Goal: Task Accomplishment & Management: Manage account settings

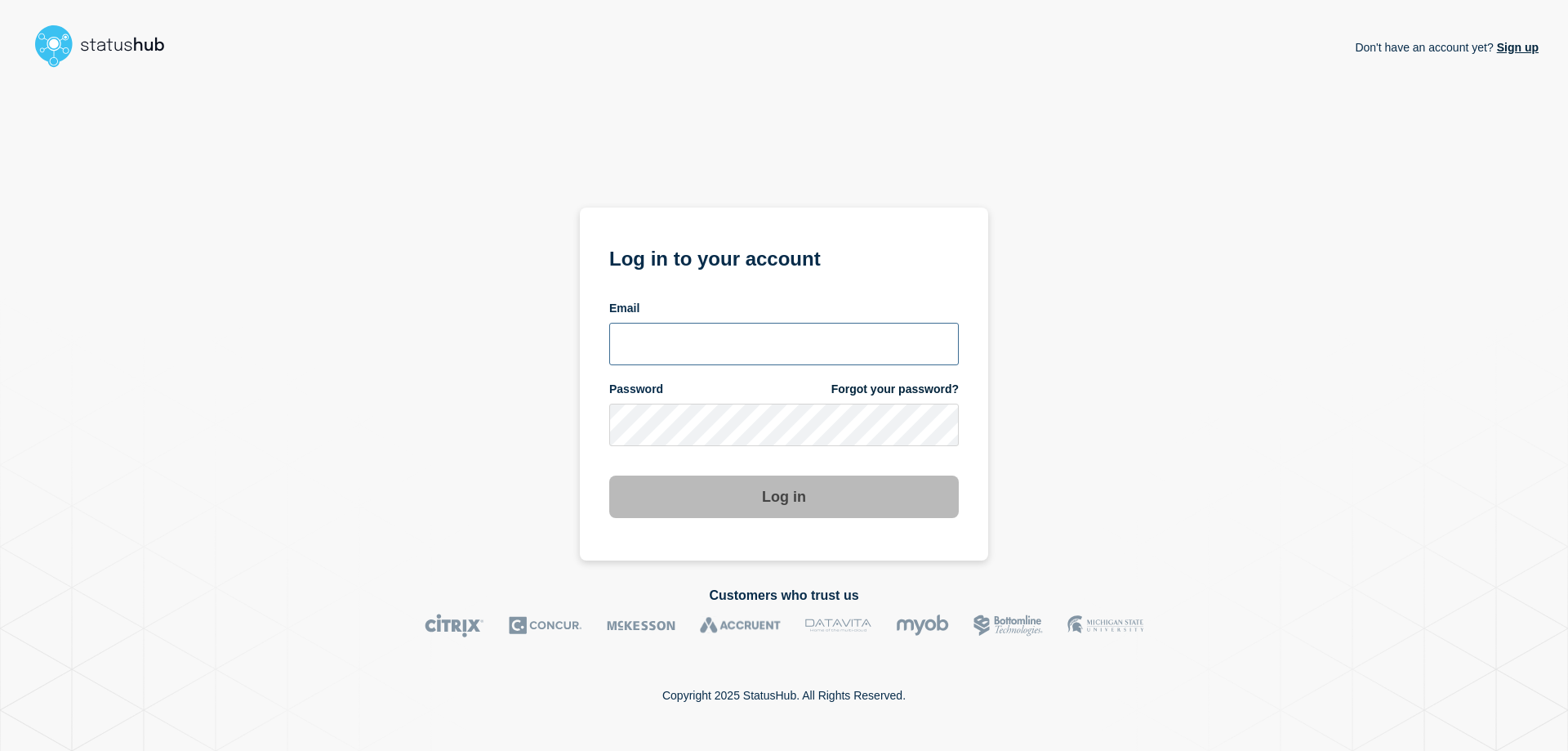
click at [685, 352] on input "email input" at bounding box center [784, 344] width 349 height 43
type input "[EMAIL_ADDRESS][PERSON_NAME][DOMAIN_NAME]"
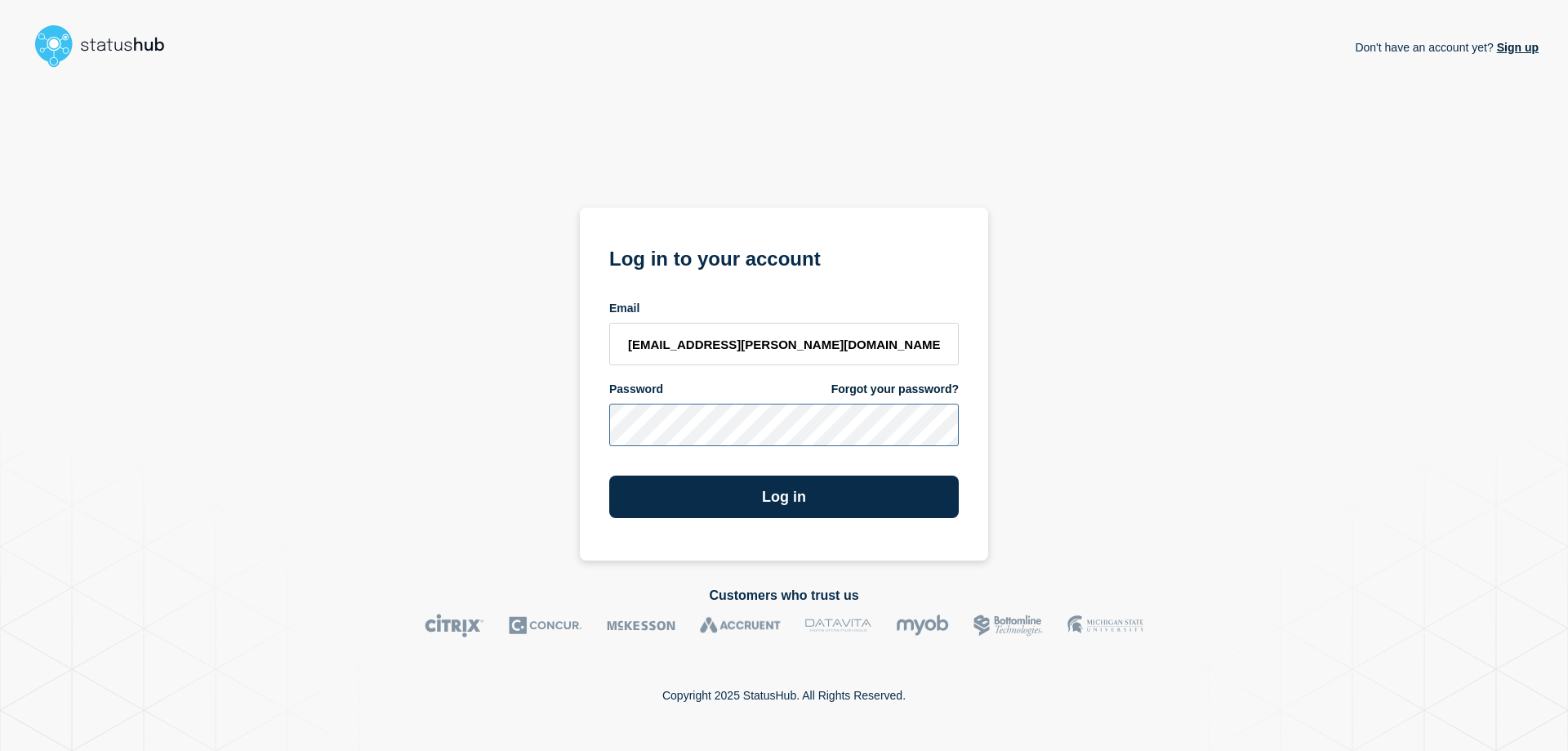
click at [609, 476] on button "Log in" at bounding box center [784, 497] width 349 height 43
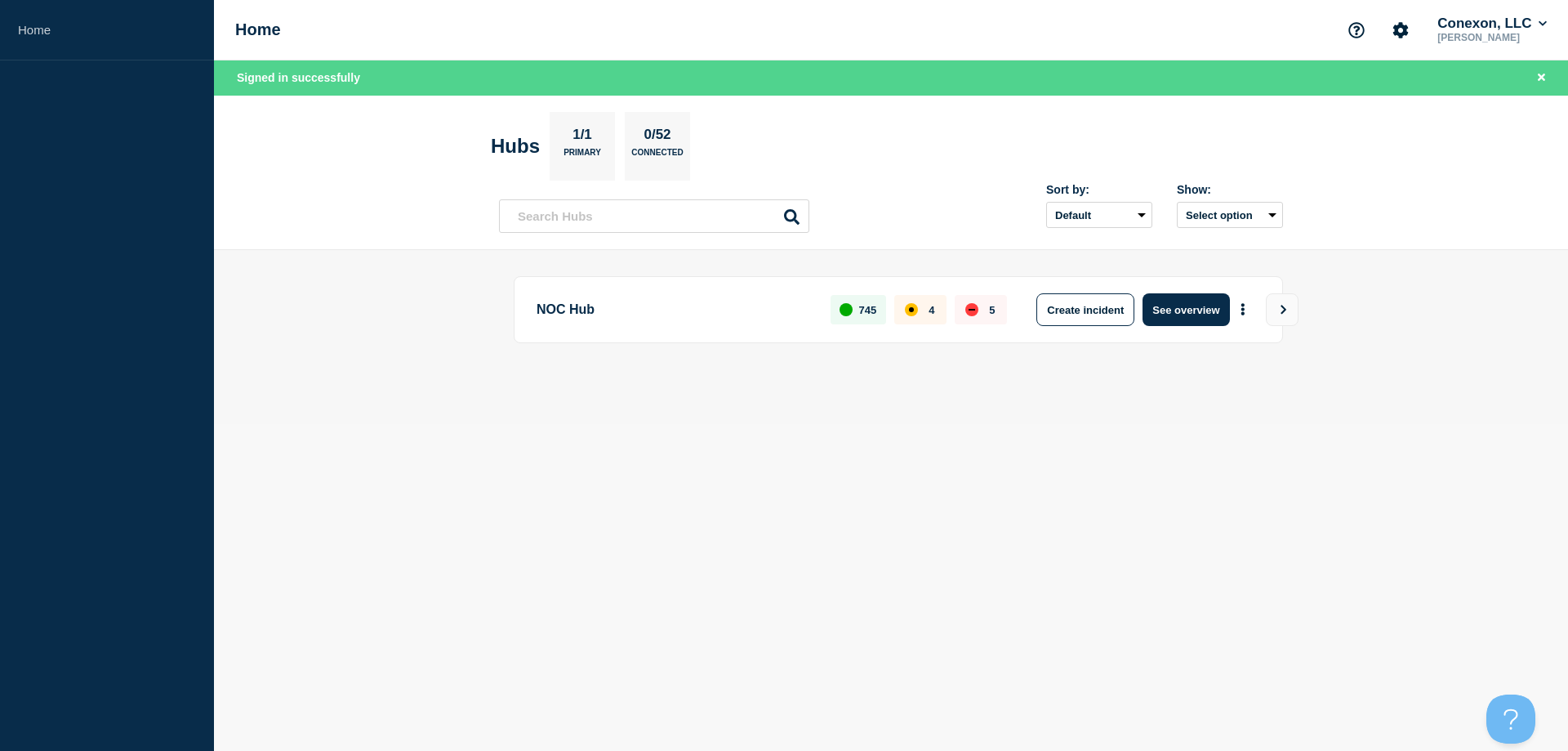
click at [1208, 314] on button "See overview" at bounding box center [1185, 310] width 86 height 33
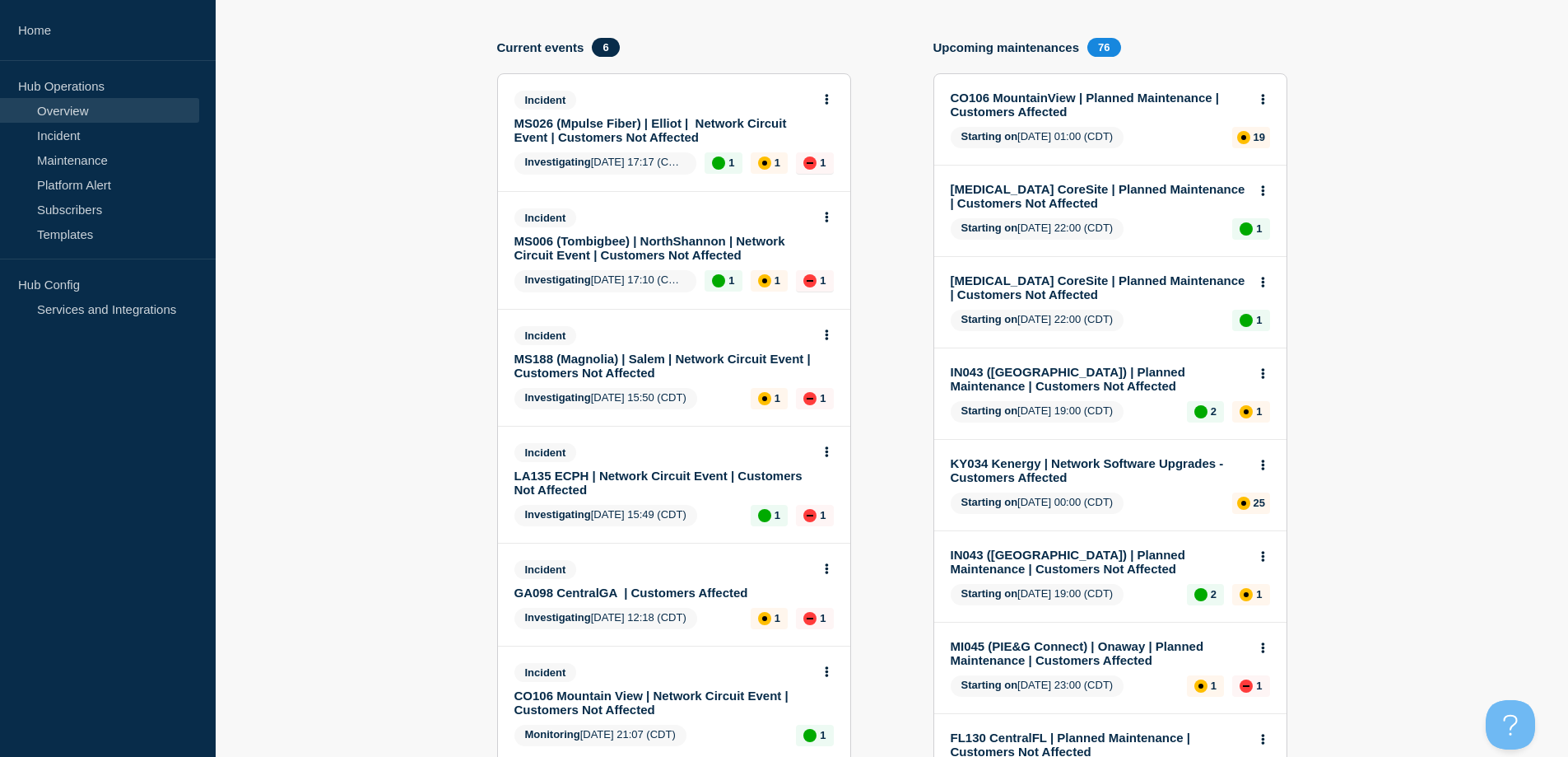
scroll to position [247, 0]
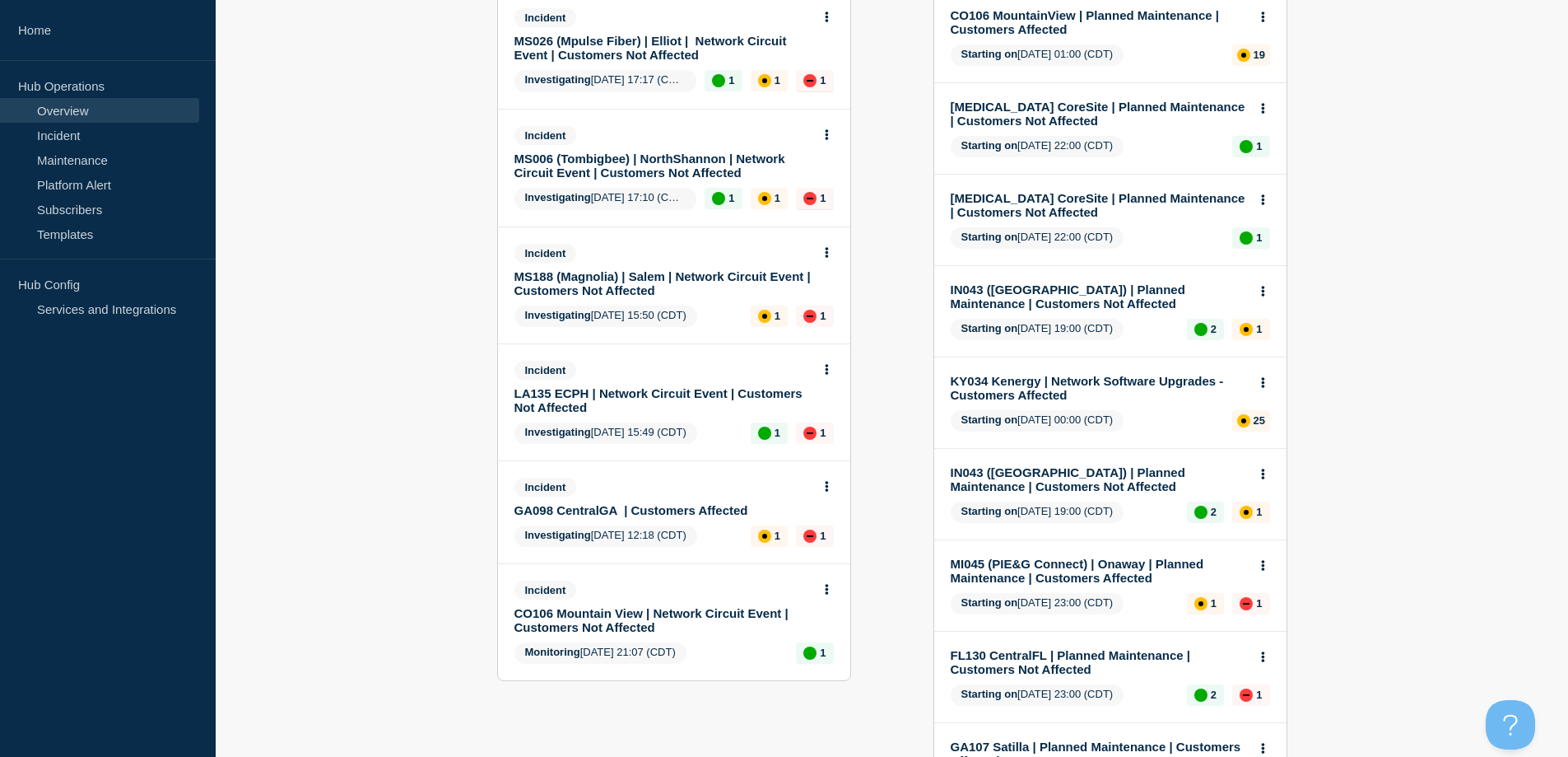
click at [707, 505] on link "GA098 CentralGA | Customers Affected" at bounding box center [662, 509] width 297 height 14
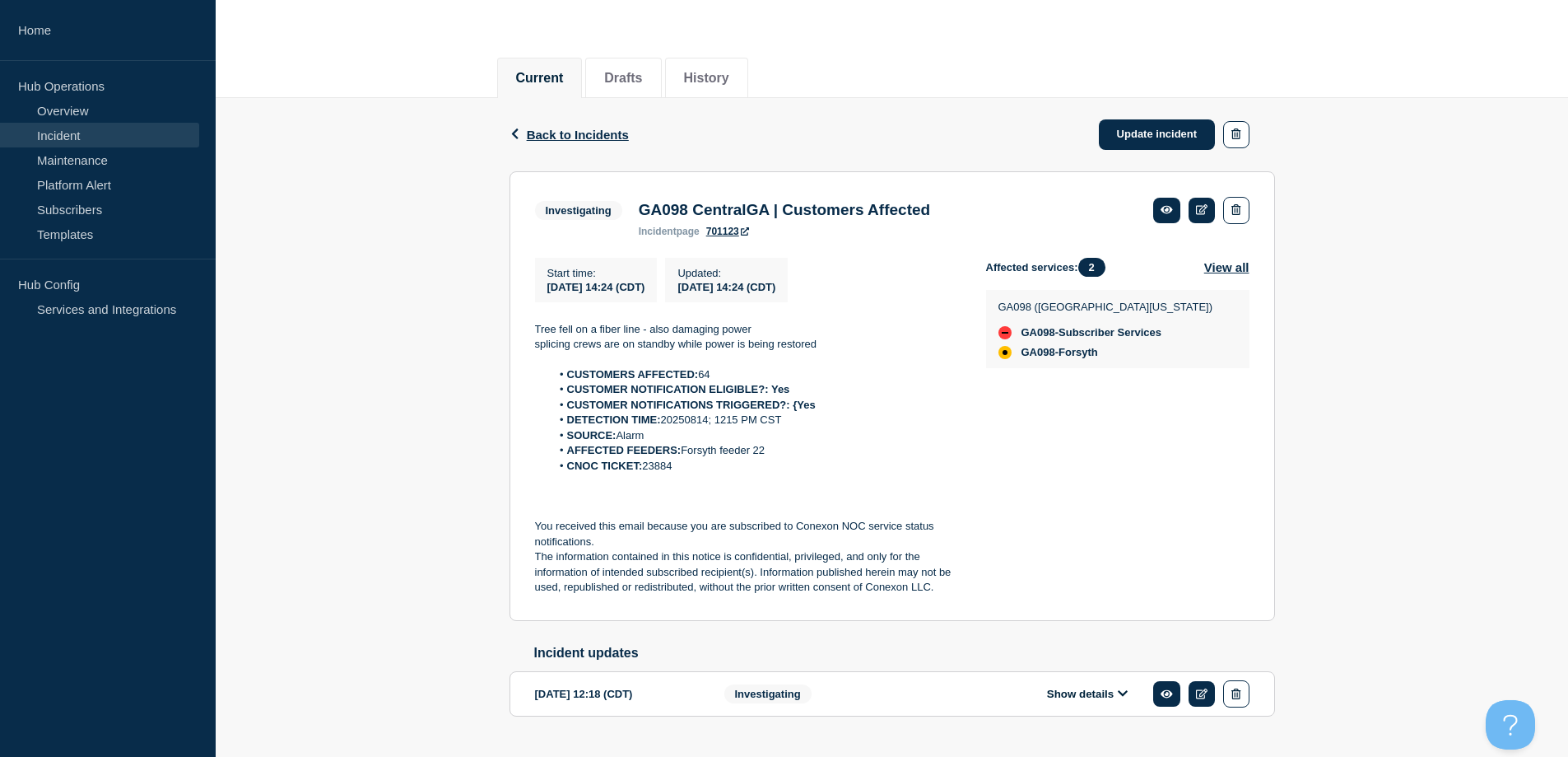
scroll to position [165, 0]
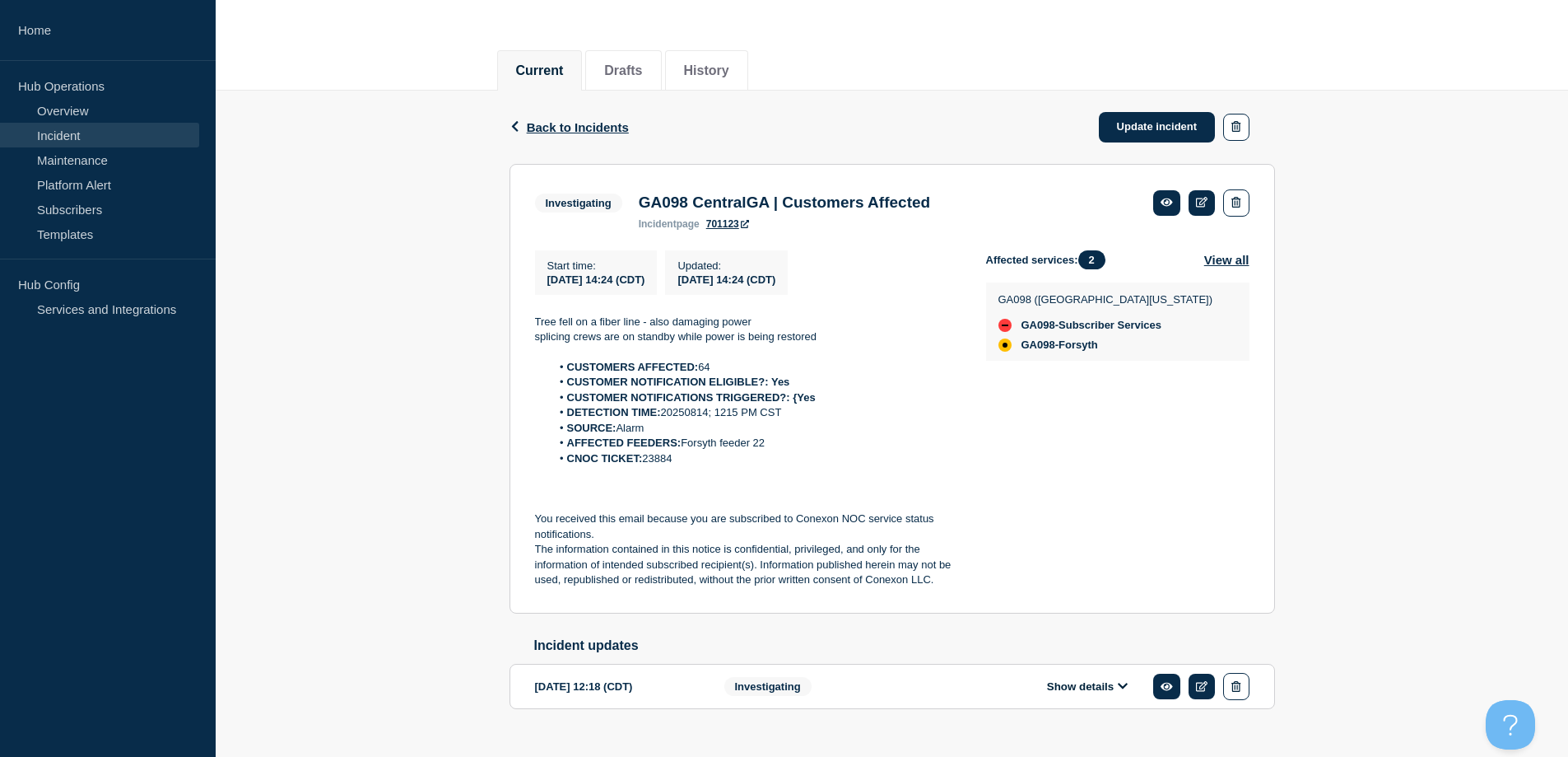
drag, startPoint x: 721, startPoint y: 211, endPoint x: 712, endPoint y: 202, distance: 12.7
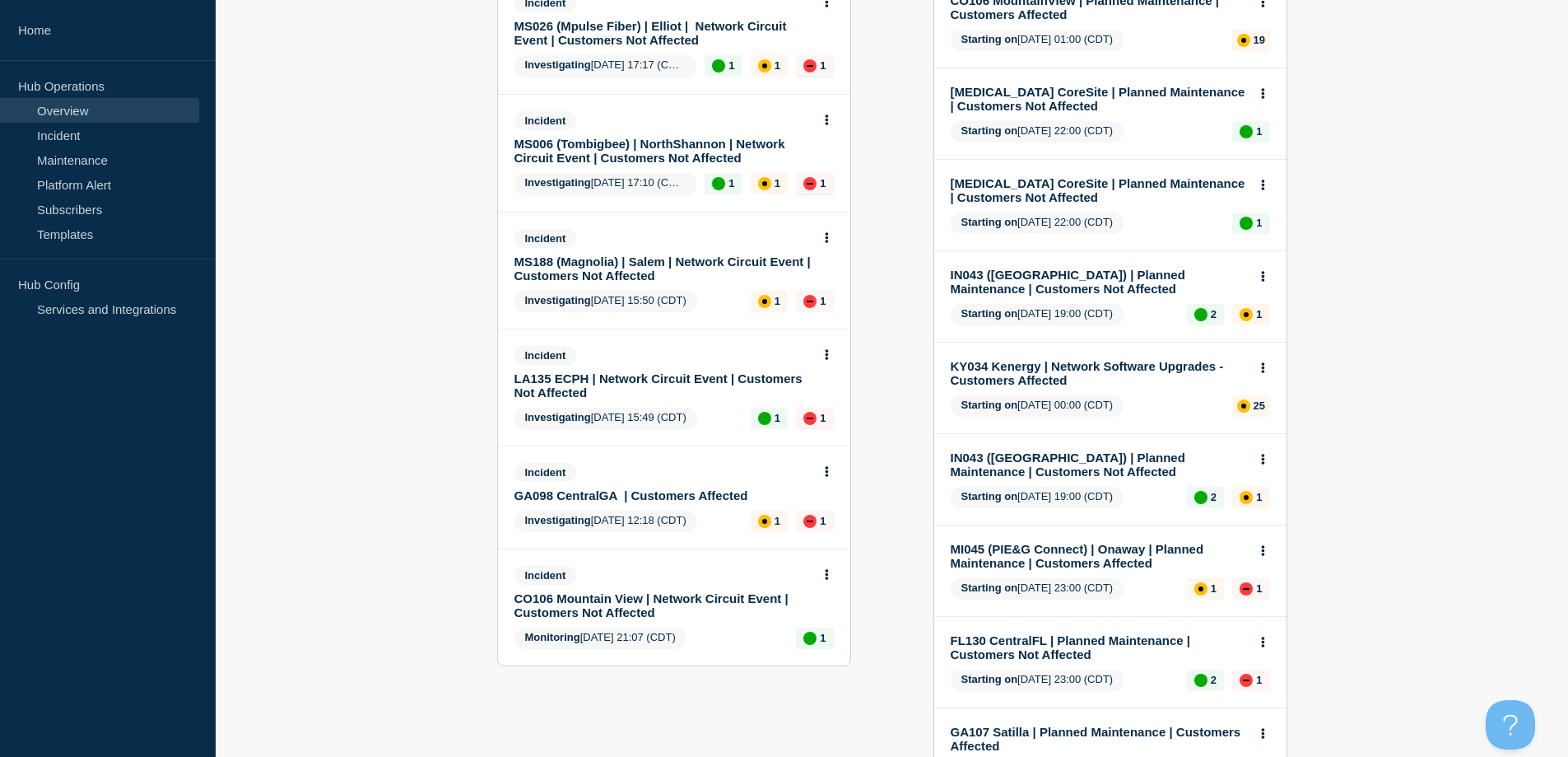
scroll to position [247, 0]
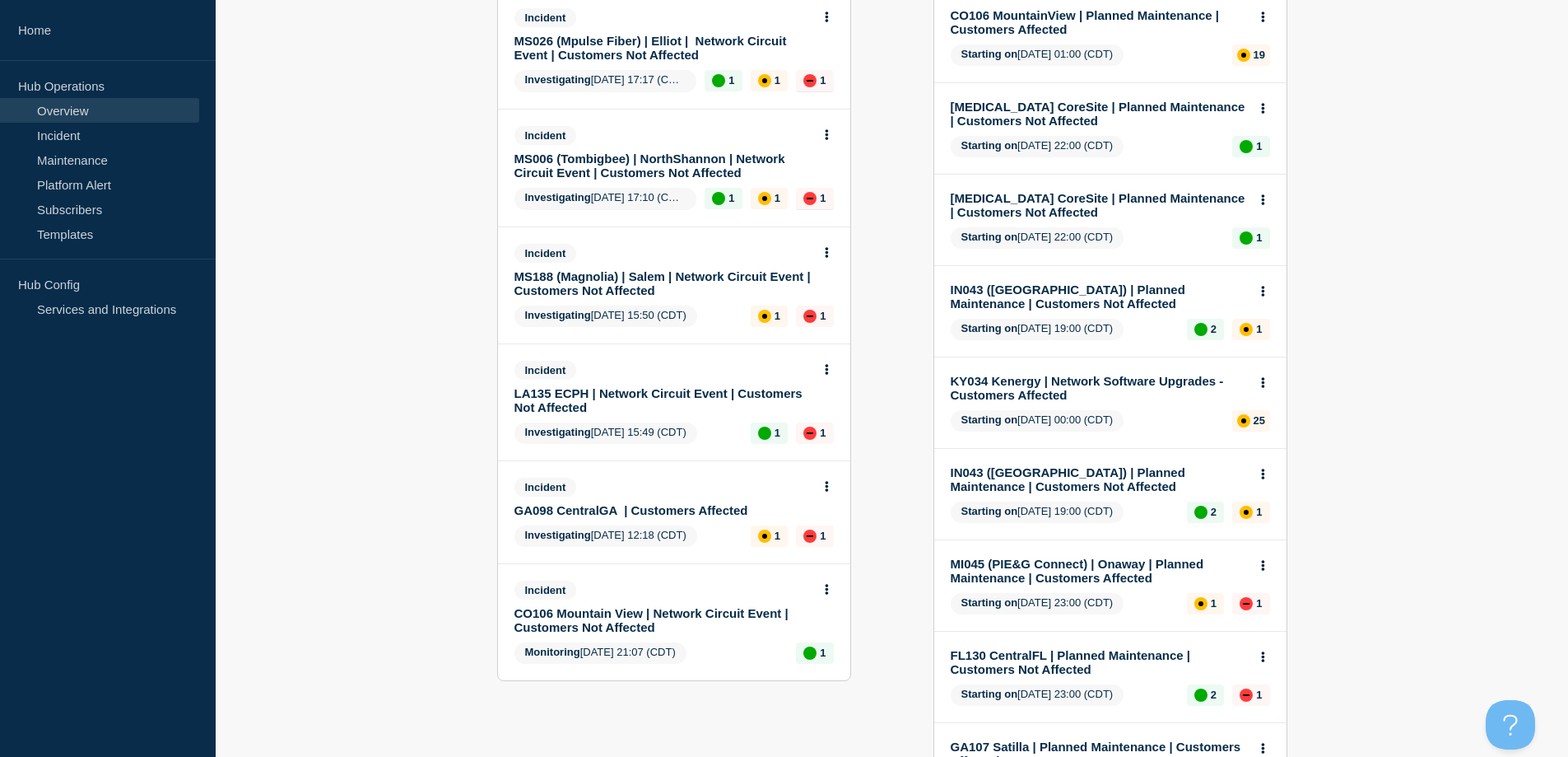
click at [566, 614] on link "CO106 Mountain View | Network Circuit Event | Customers Not Affected" at bounding box center [662, 620] width 297 height 28
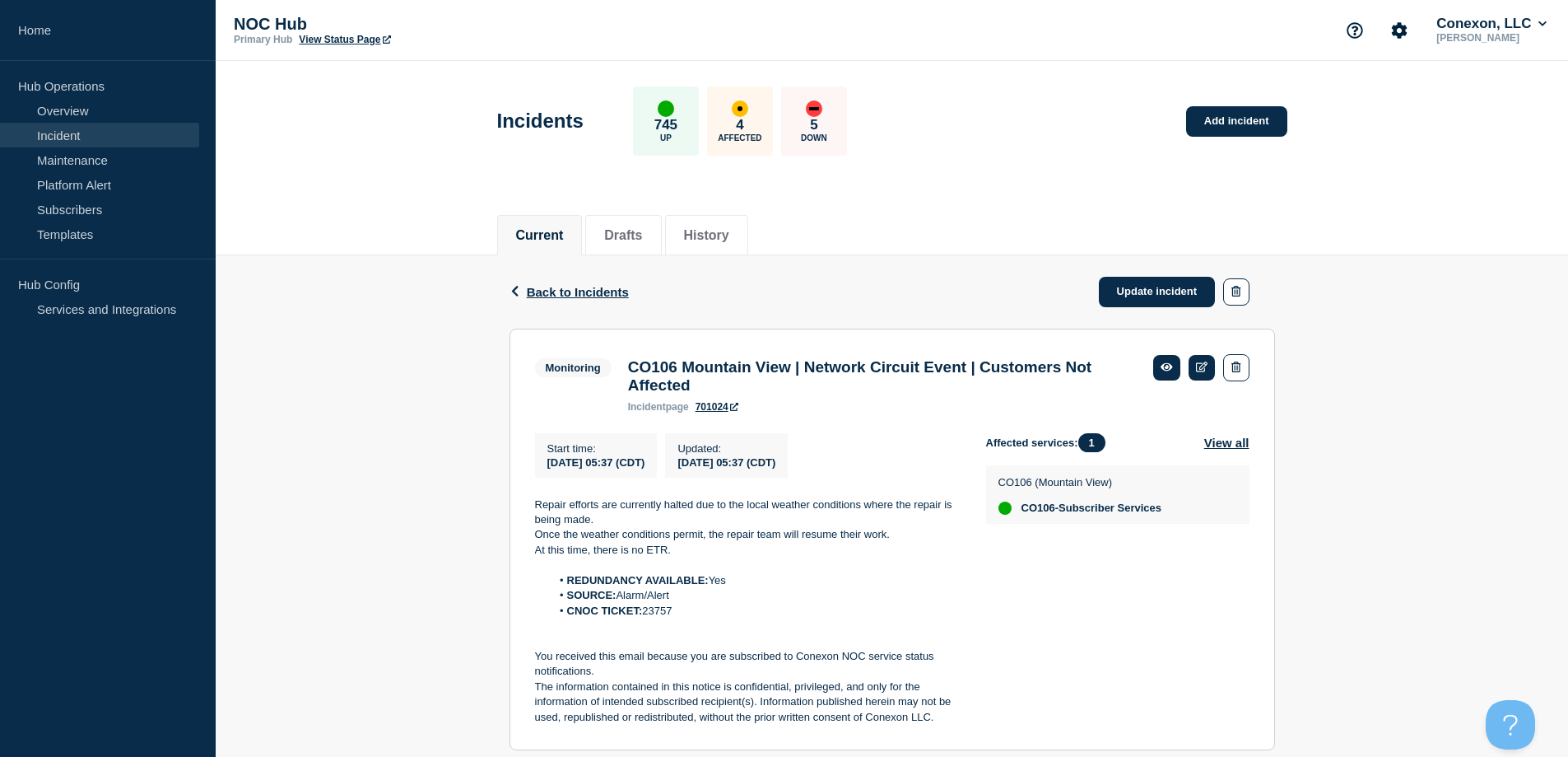
scroll to position [165, 0]
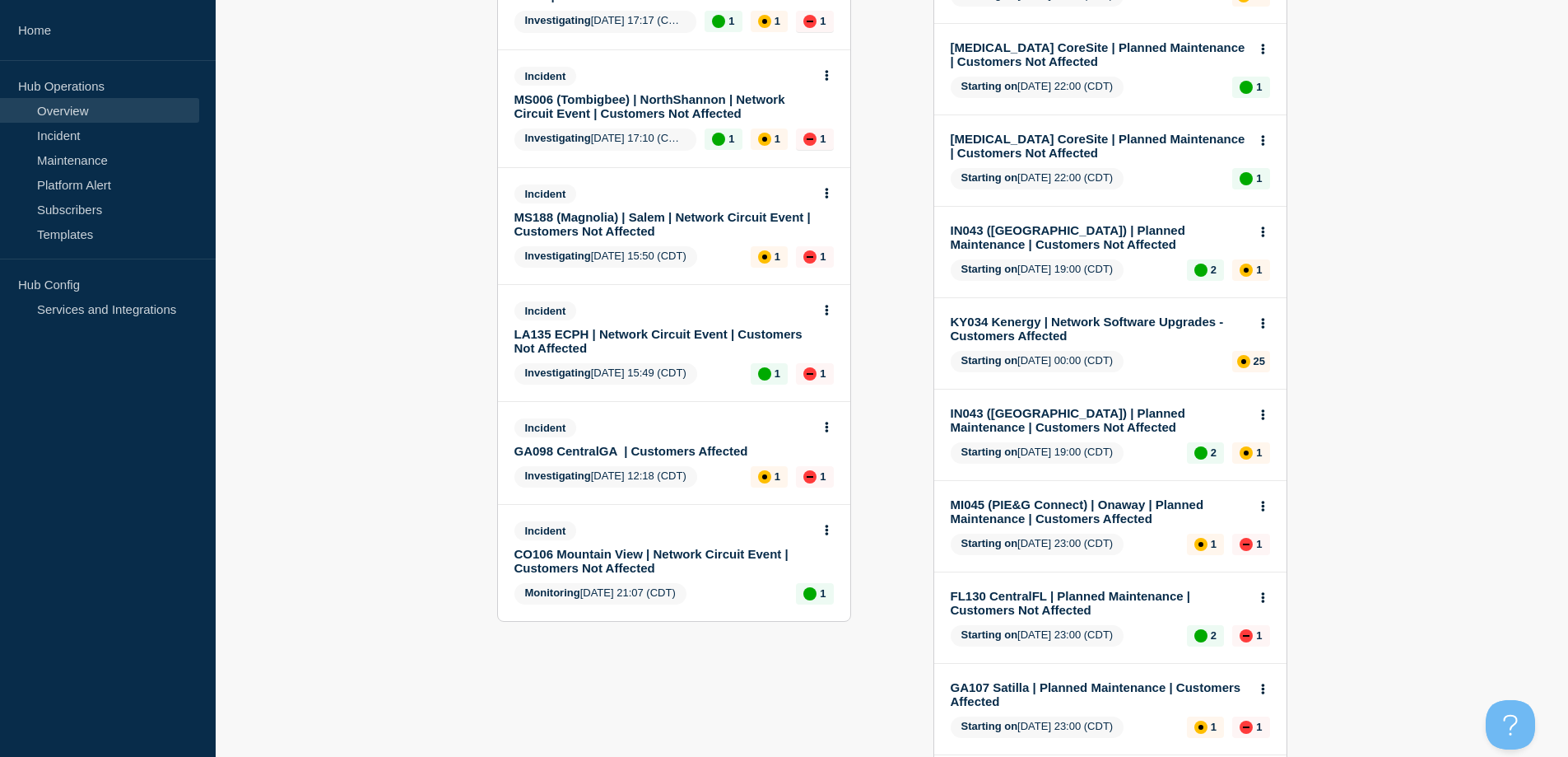
scroll to position [247, 0]
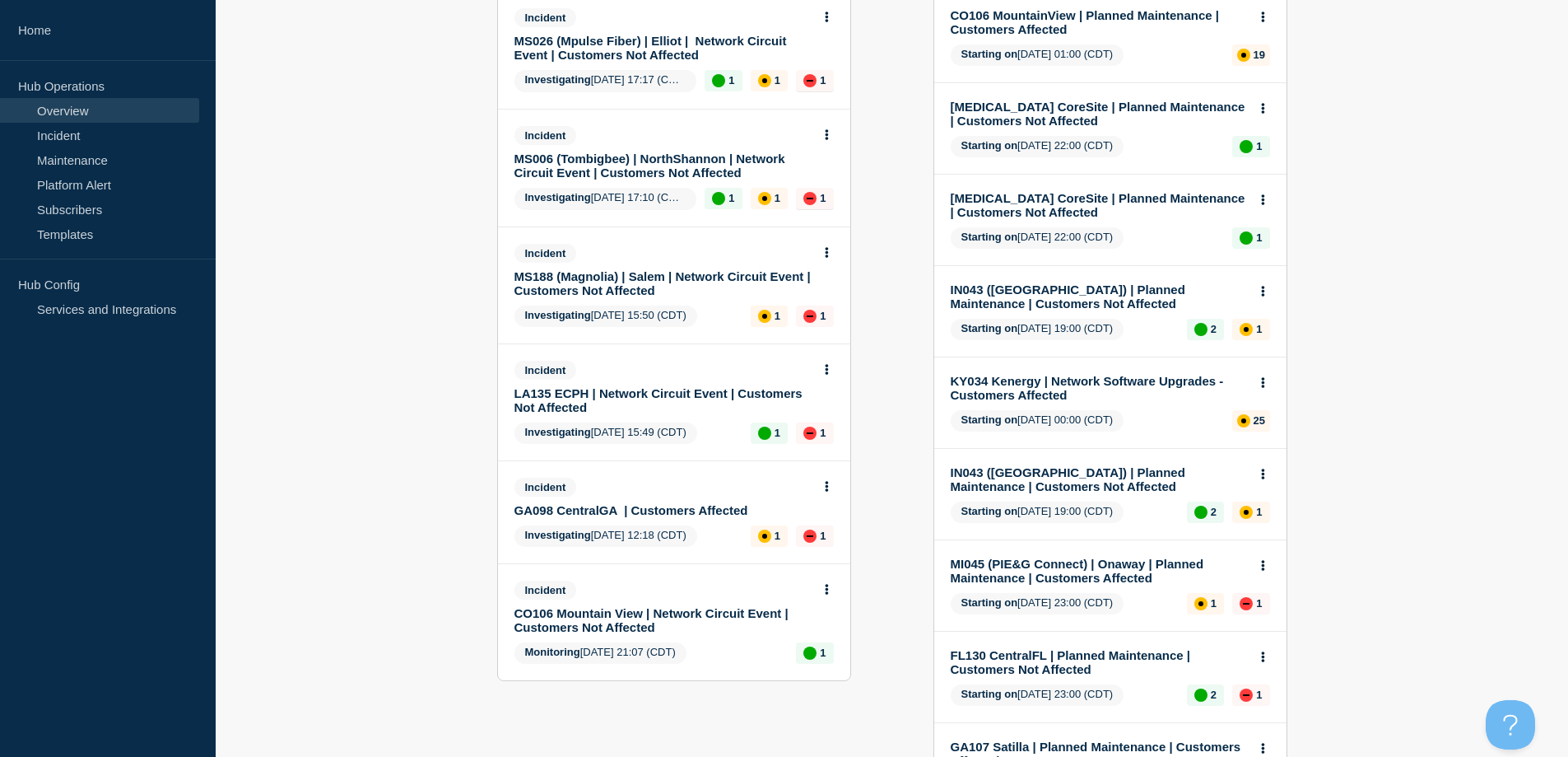
click at [628, 401] on link "LA135 ECPH | Network Circuit Event | Customers Not Affected" at bounding box center [662, 400] width 297 height 28
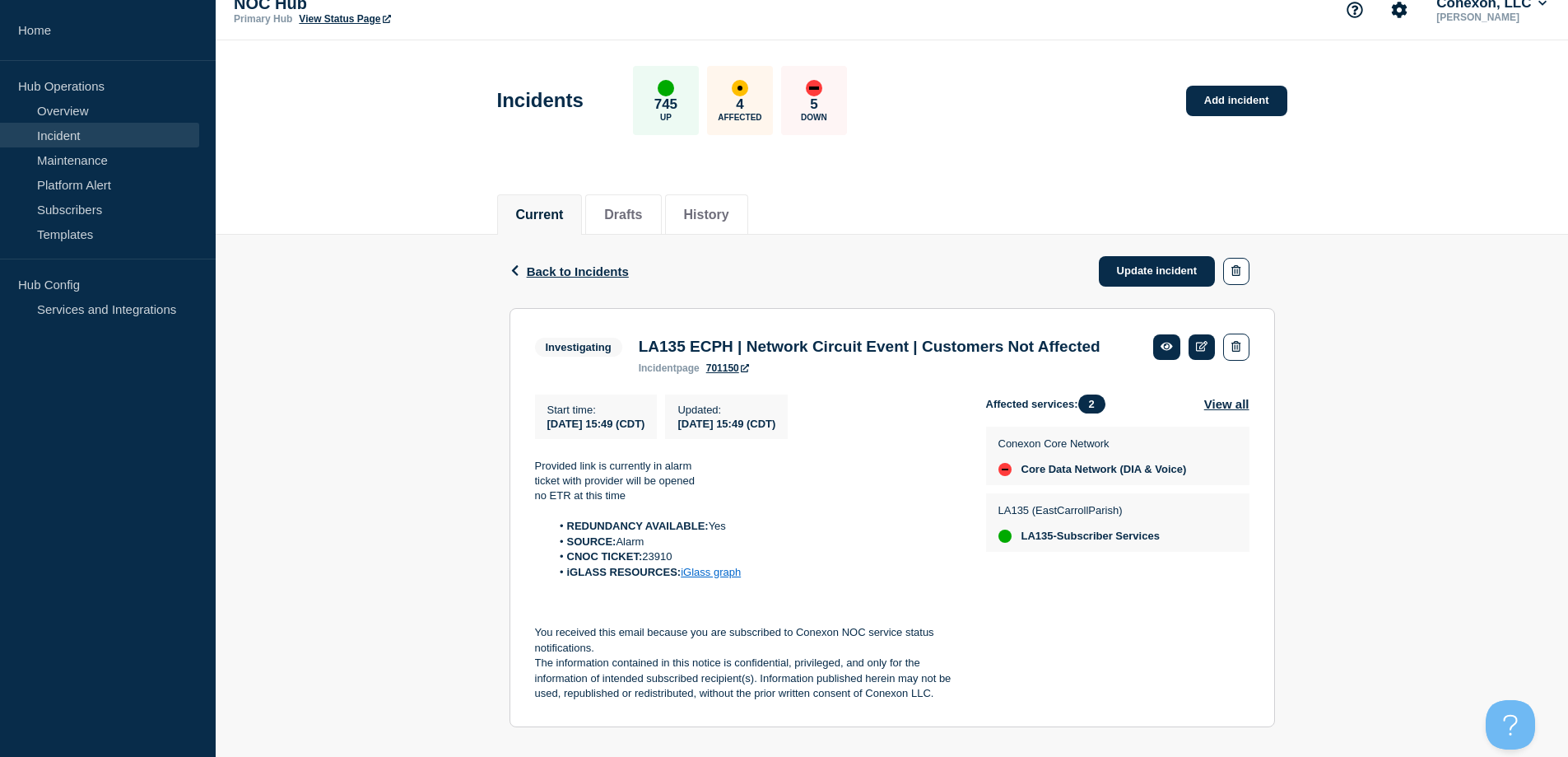
scroll to position [70, 0]
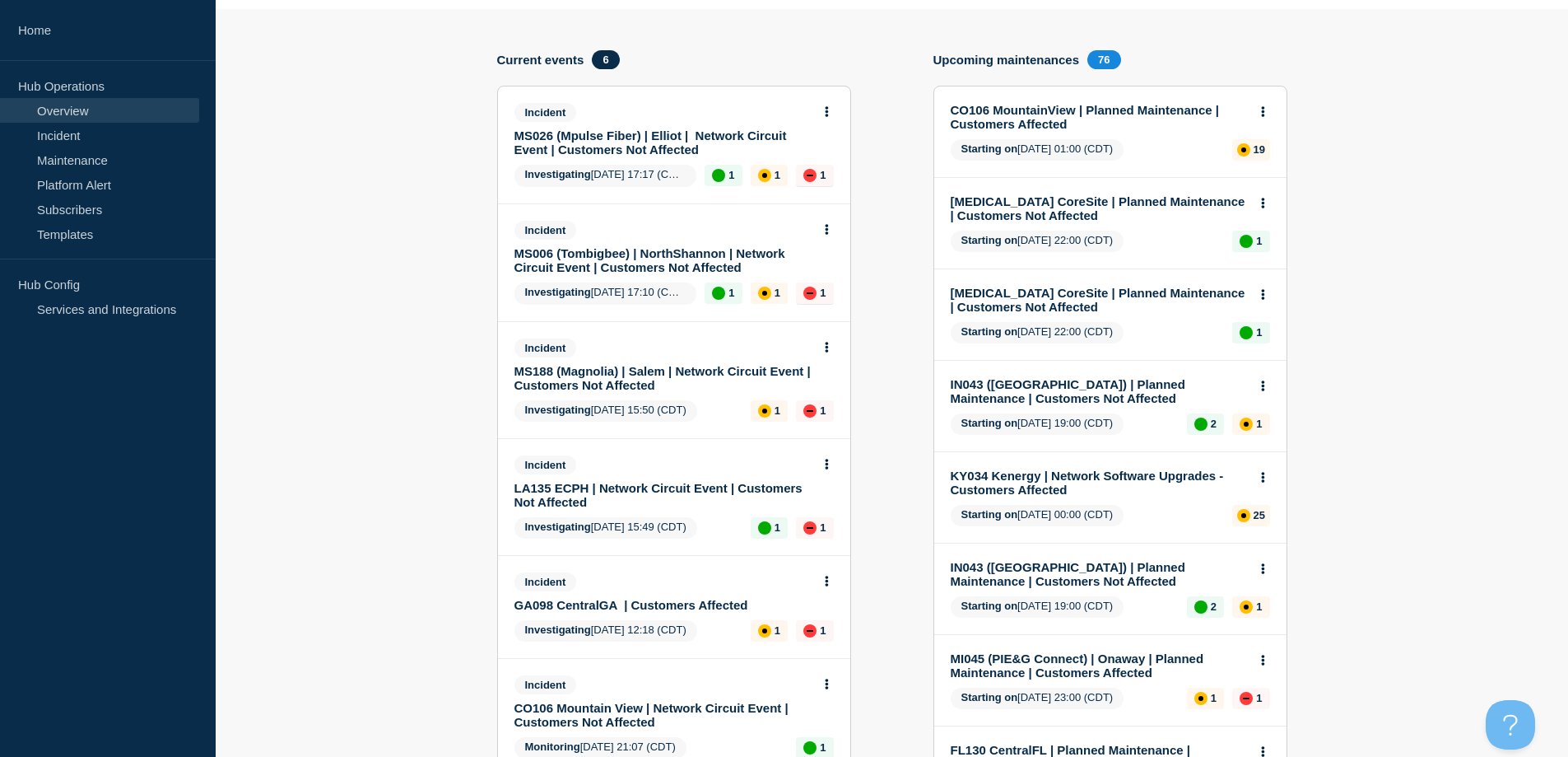
scroll to position [165, 0]
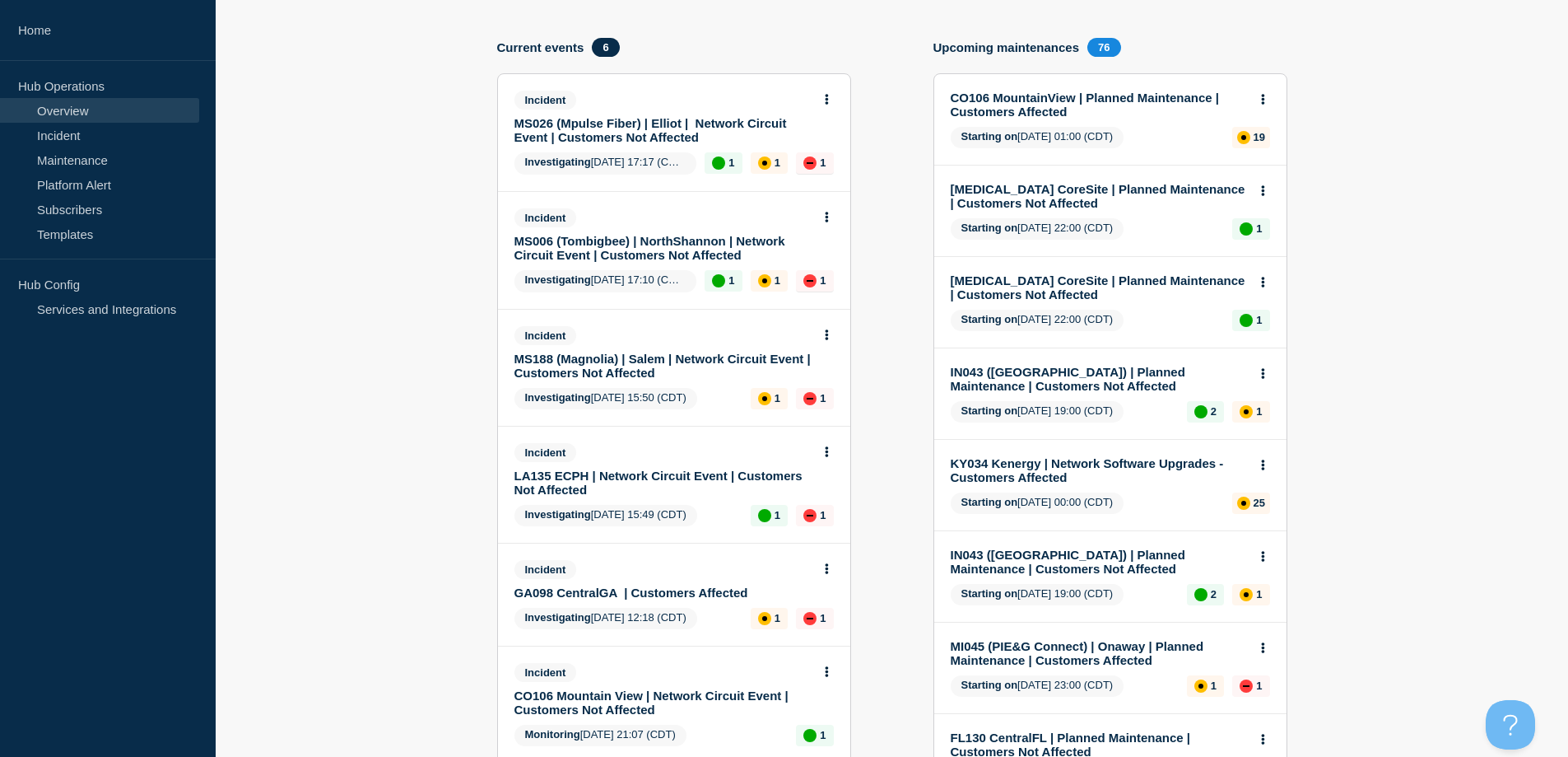
click at [629, 354] on link "MS188 (Magnolia) | Salem | Network Circuit Event | Customers Not Affected" at bounding box center [662, 365] width 297 height 28
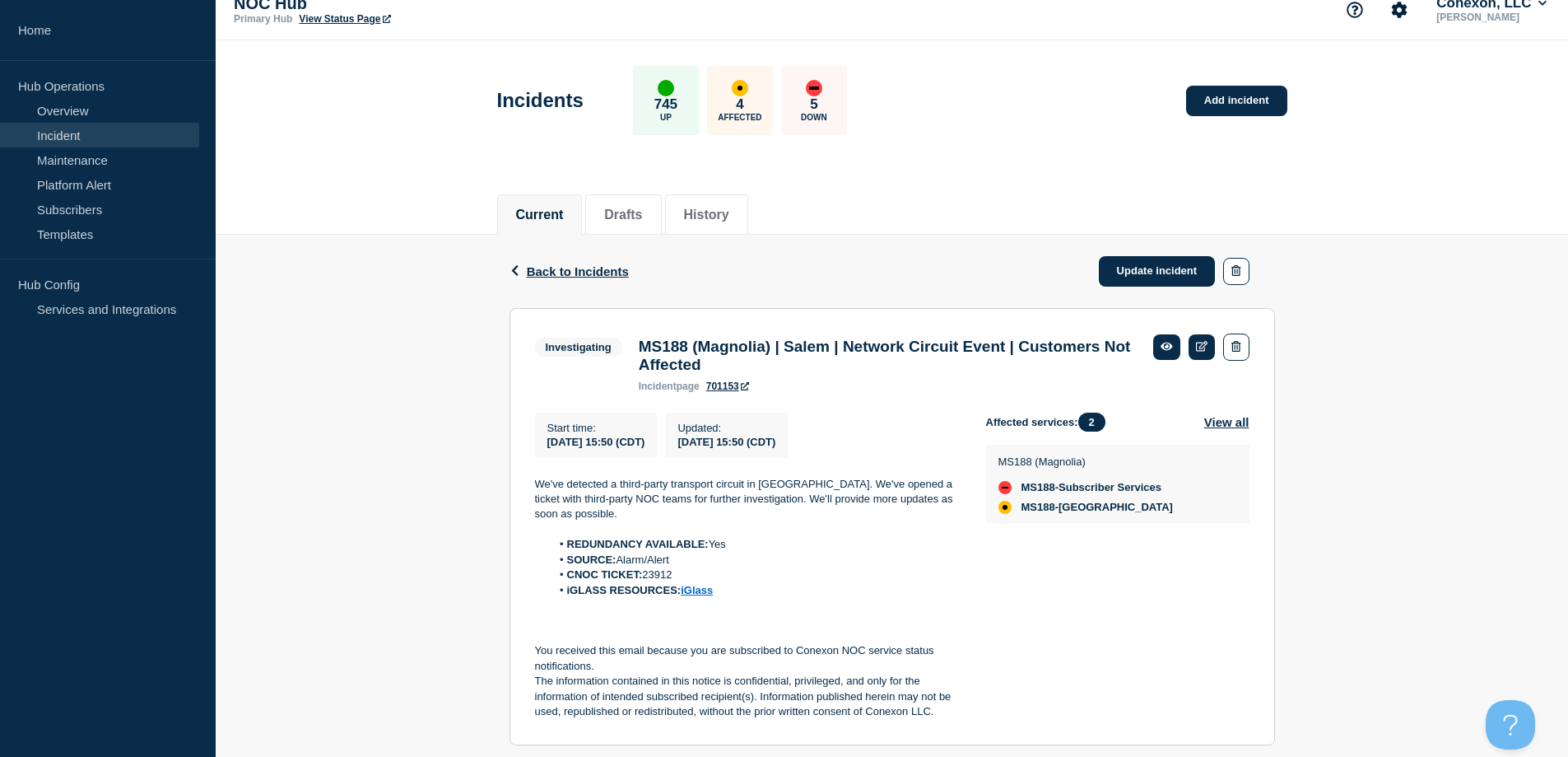
scroll to position [70, 0]
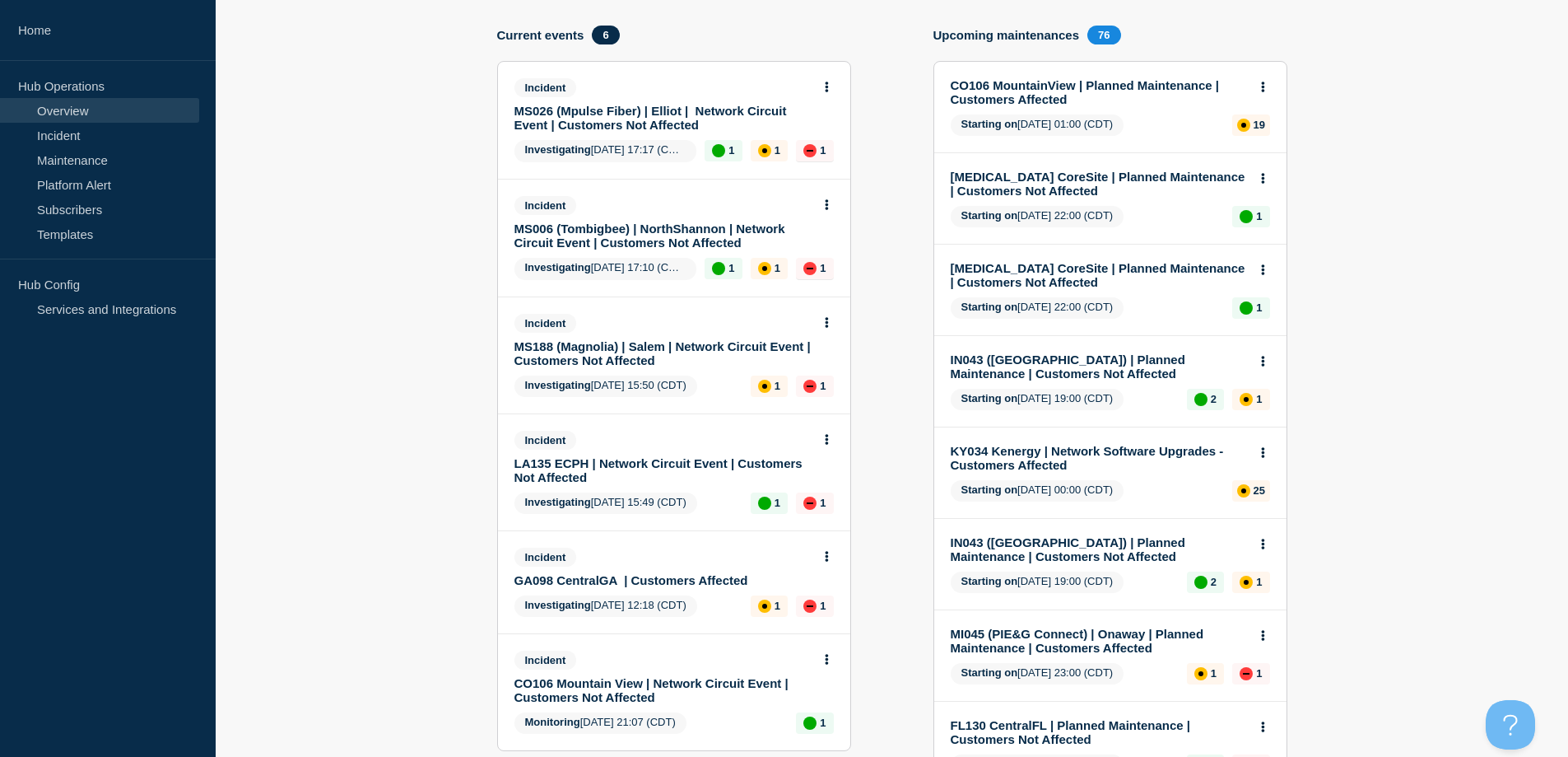
scroll to position [165, 0]
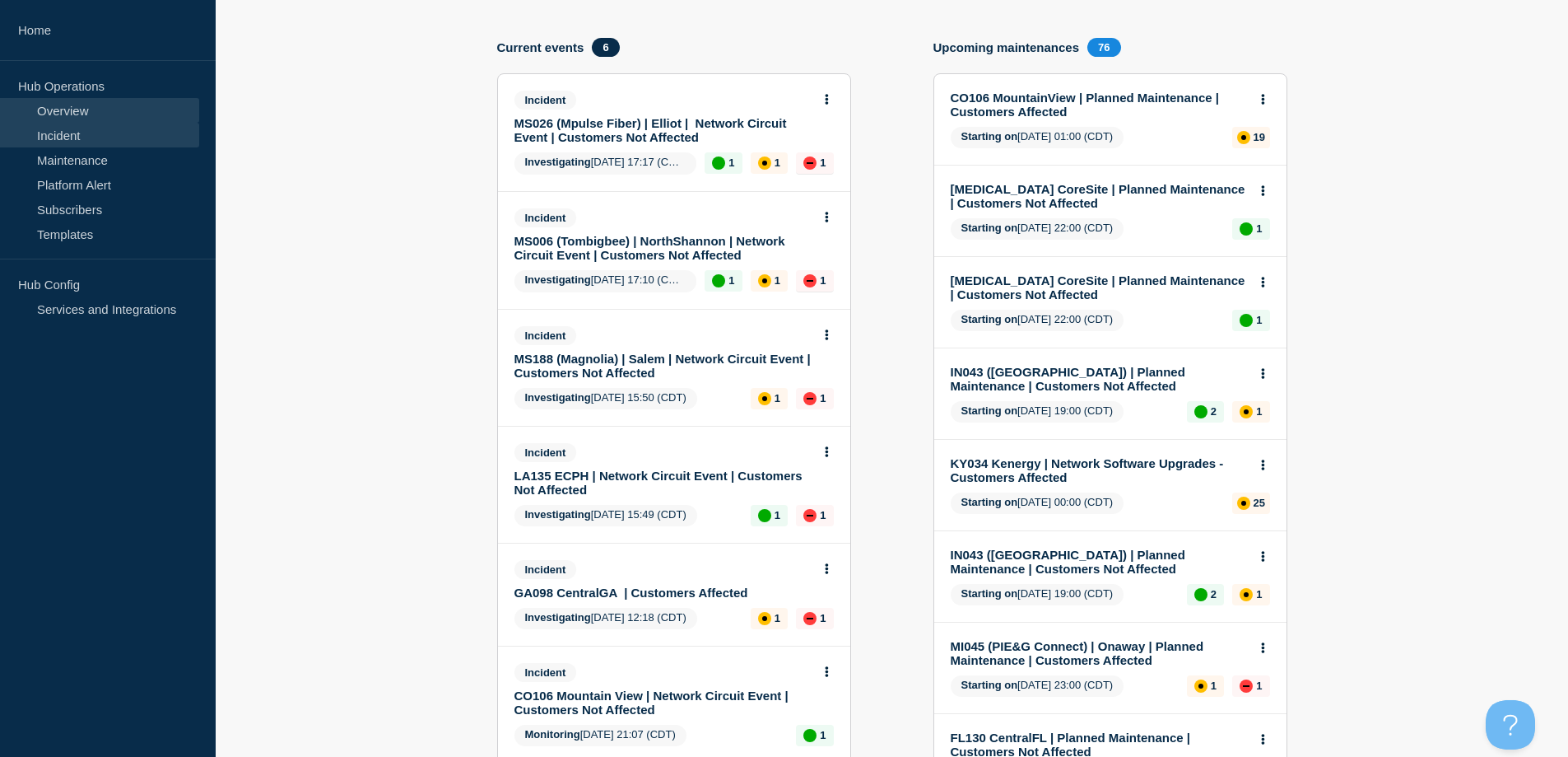
click at [61, 139] on link "Incident" at bounding box center [99, 135] width 200 height 25
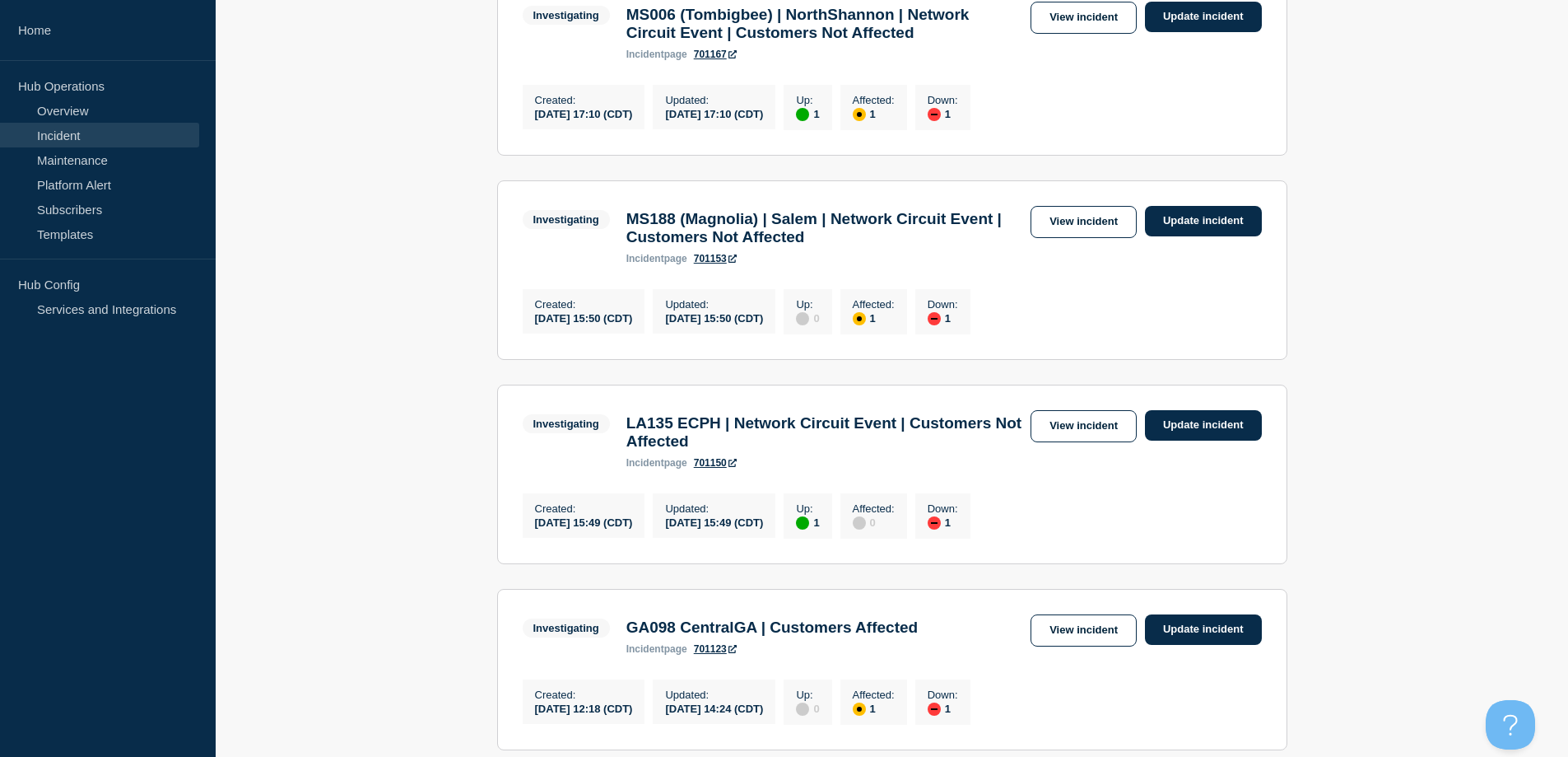
scroll to position [629, 0]
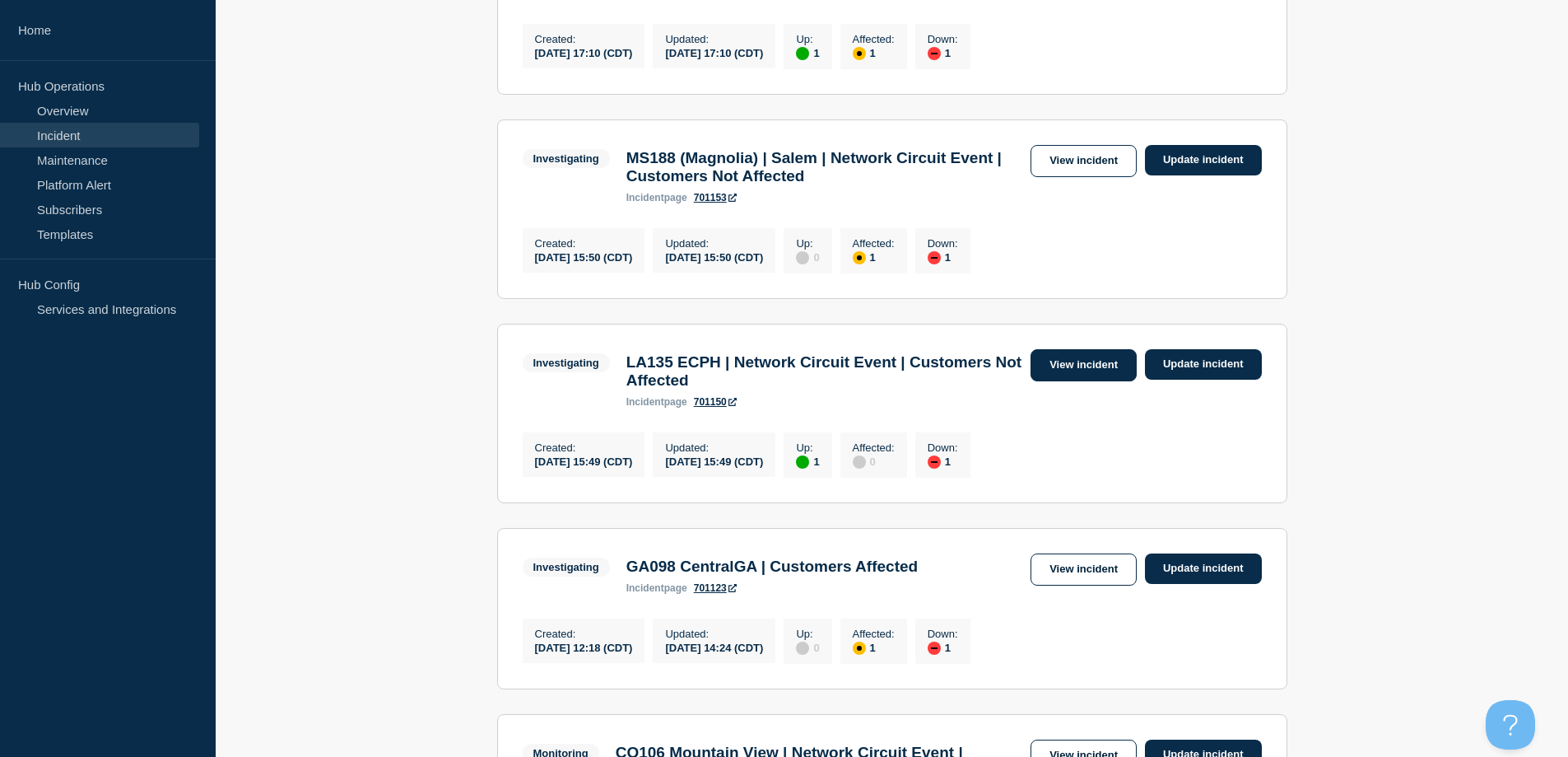
click at [1090, 381] on link "View incident" at bounding box center [1084, 365] width 106 height 32
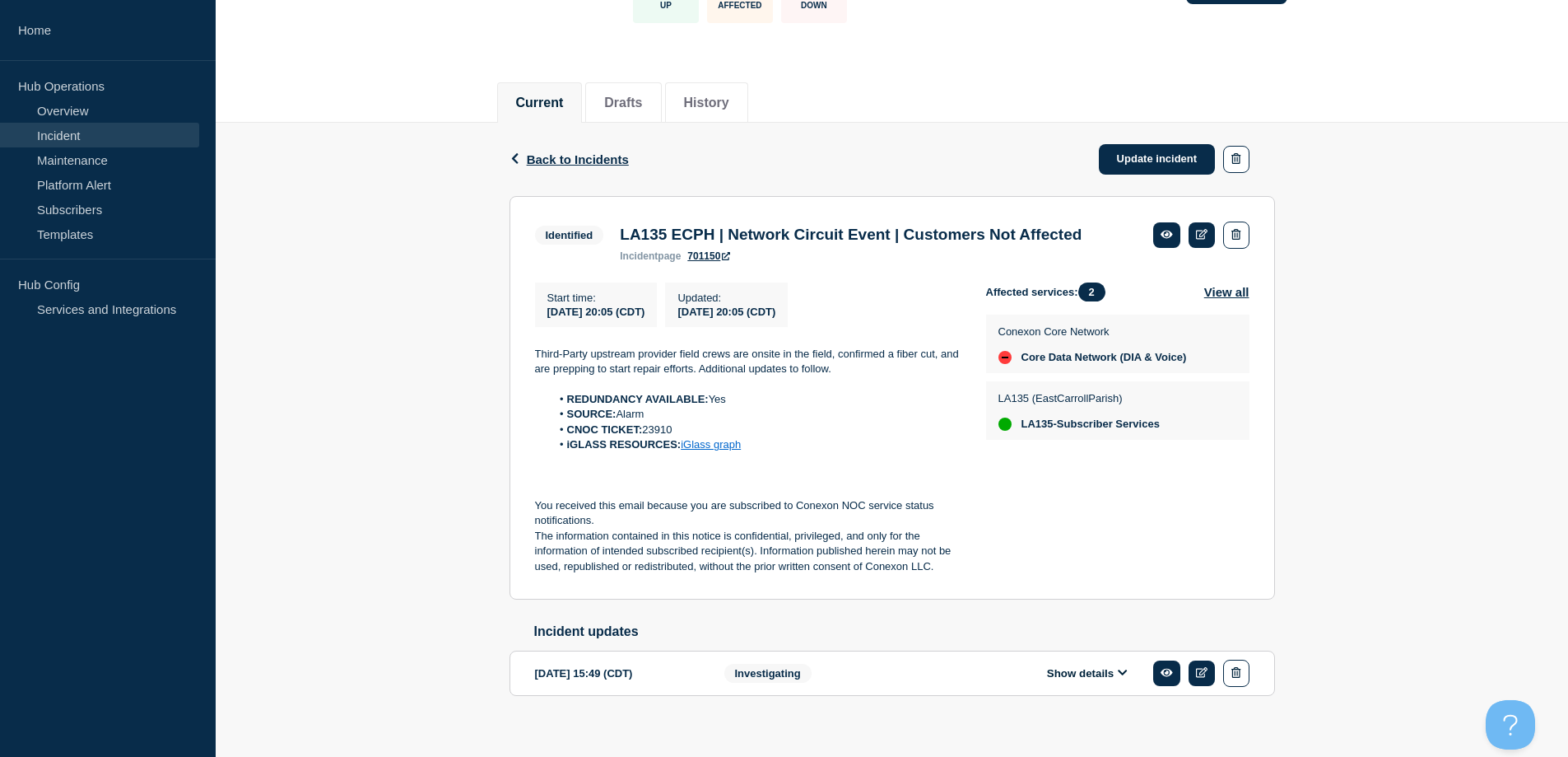
scroll to position [181, 0]
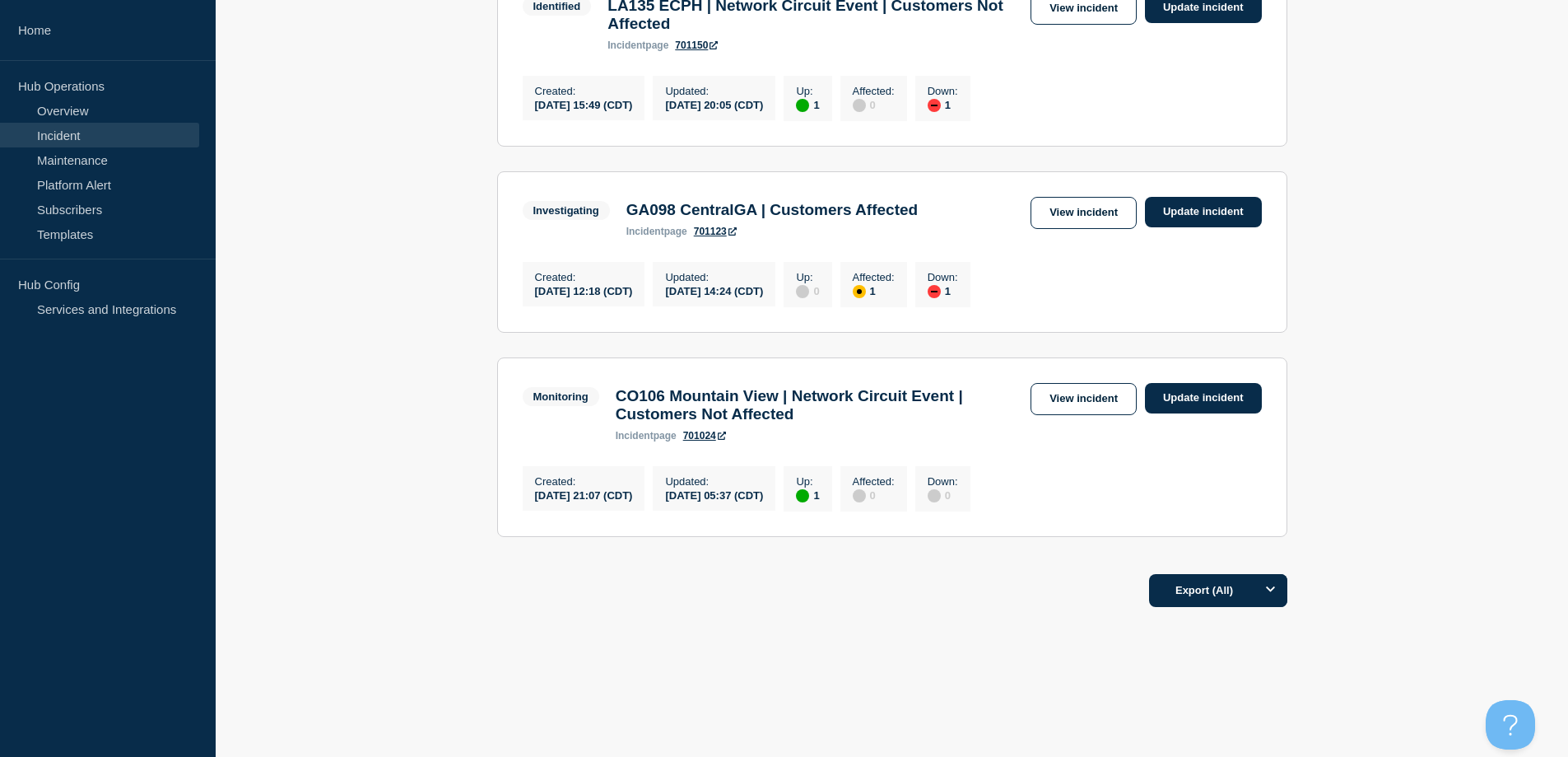
scroll to position [988, 0]
click at [1080, 415] on link "View incident" at bounding box center [1084, 398] width 106 height 32
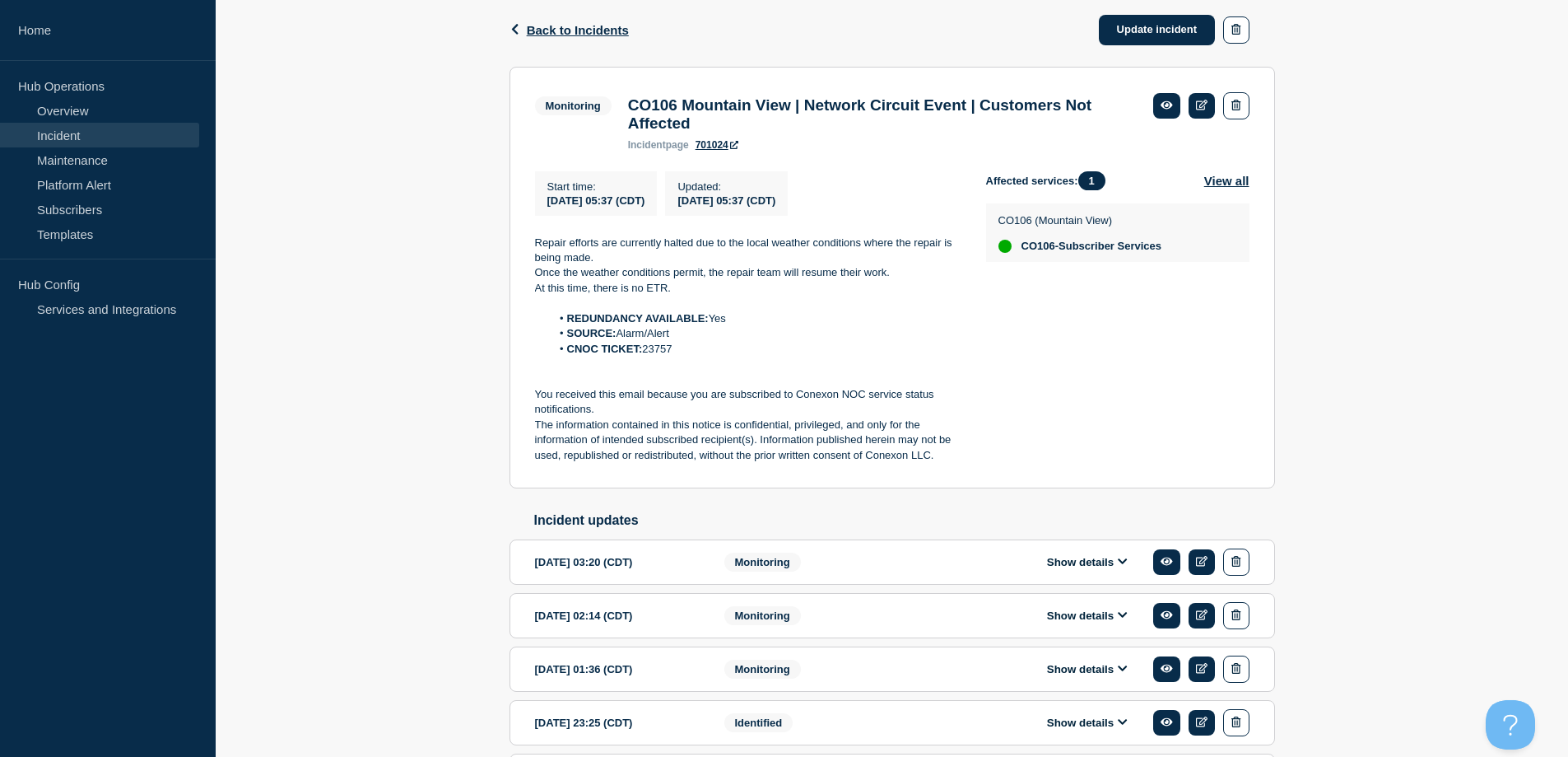
scroll to position [247, 0]
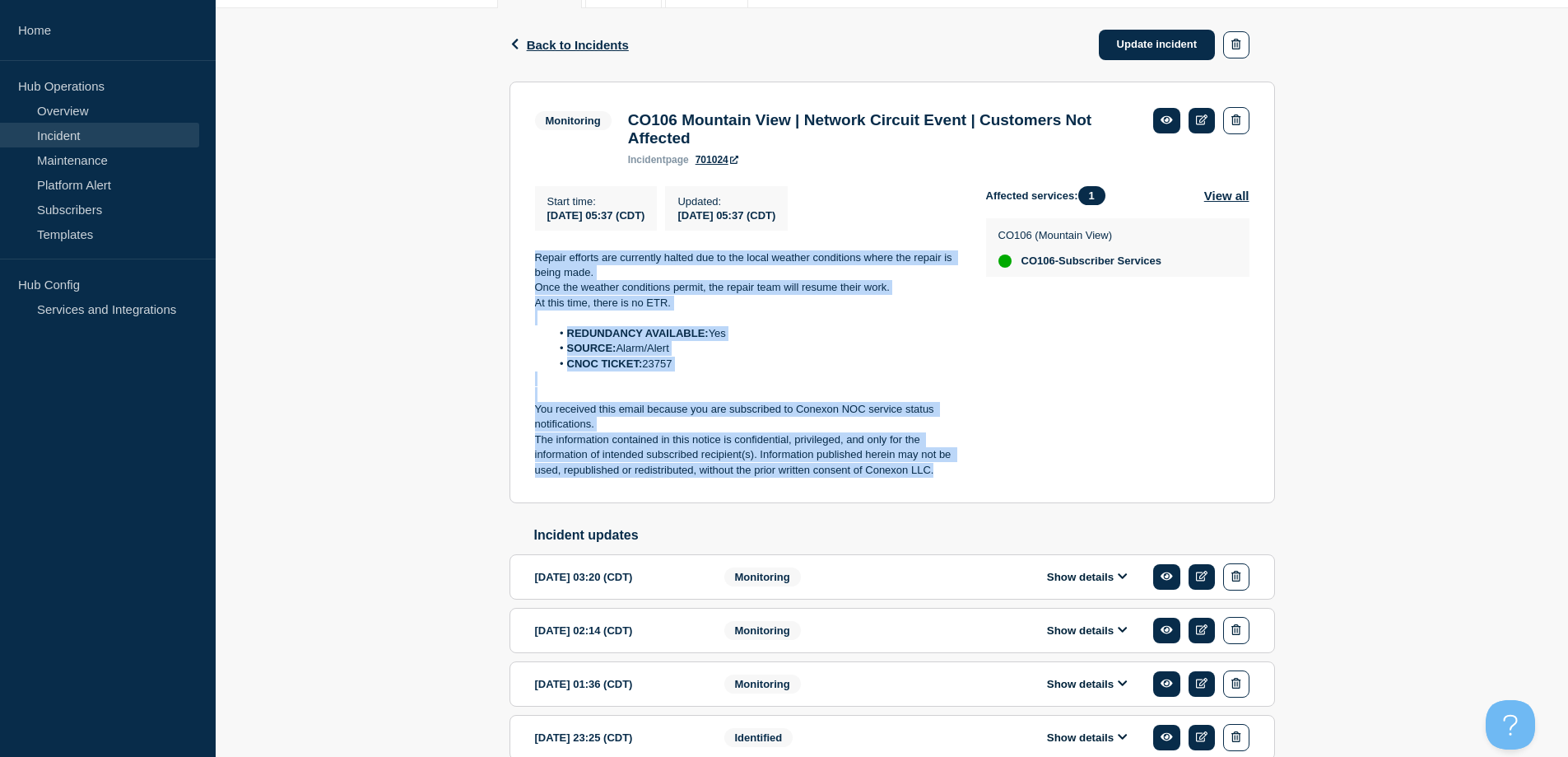
drag, startPoint x: 958, startPoint y: 478, endPoint x: 524, endPoint y: 273, distance: 480.0
click at [524, 273] on section "Monitoring CO106 Mountain View | Network Circuit Event | Customers Not Affected…" at bounding box center [892, 292] width 766 height 422
copy div "Repair efforts are currently halted due to the local weather conditions where t…"
click at [1147, 50] on link "Update incident" at bounding box center [1157, 45] width 117 height 31
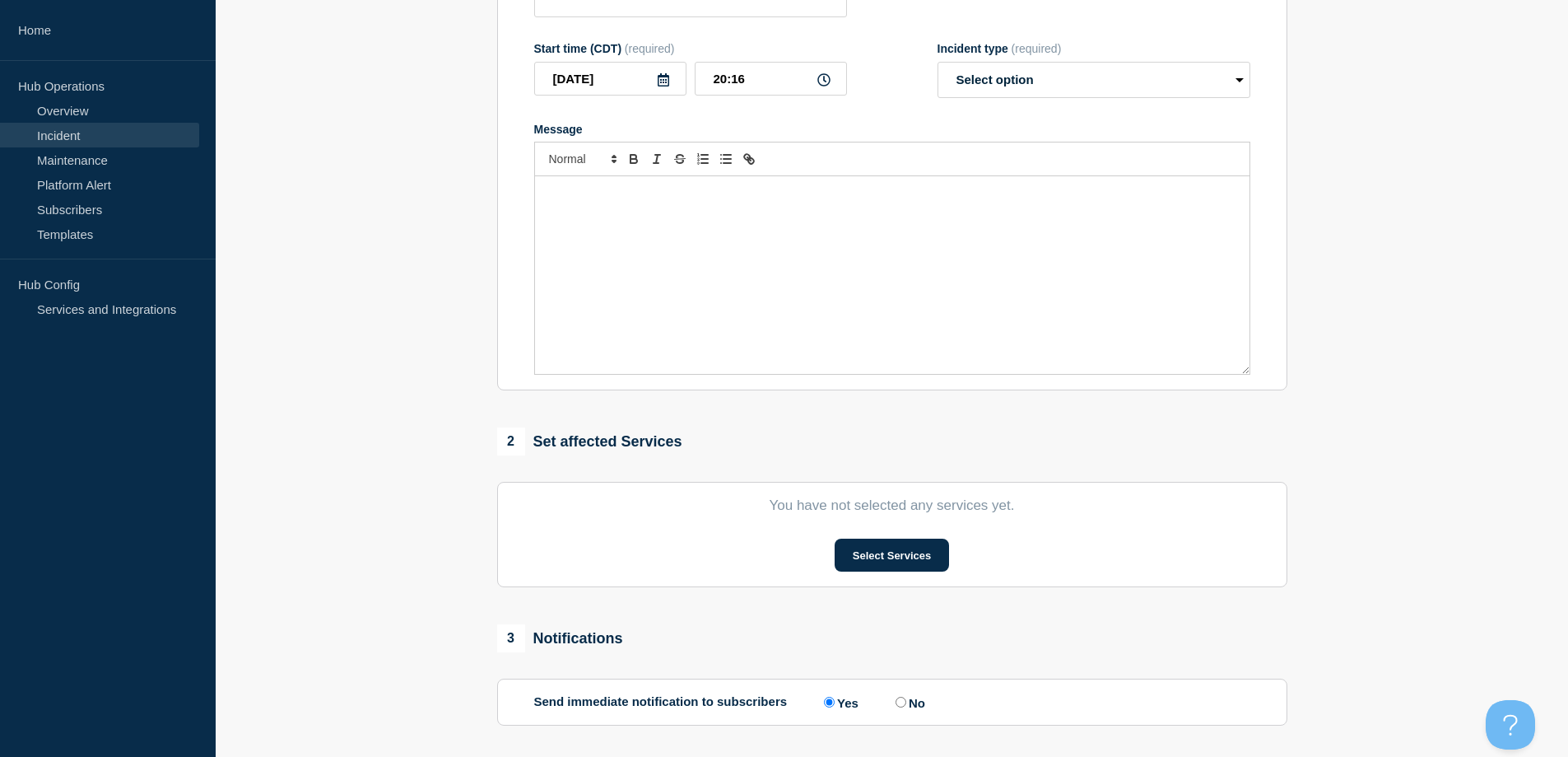
drag, startPoint x: 637, startPoint y: 415, endPoint x: 647, endPoint y: 402, distance: 16.4
click at [638, 412] on div "1 Provide details Title (required) Start time (CDT) (required) 2025-08-14 20:16…" at bounding box center [892, 356] width 809 height 923
type input "CO106 Mountain View | Network Circuit Event | Customers Not Affected"
click at [724, 292] on div "Message" at bounding box center [892, 275] width 714 height 198
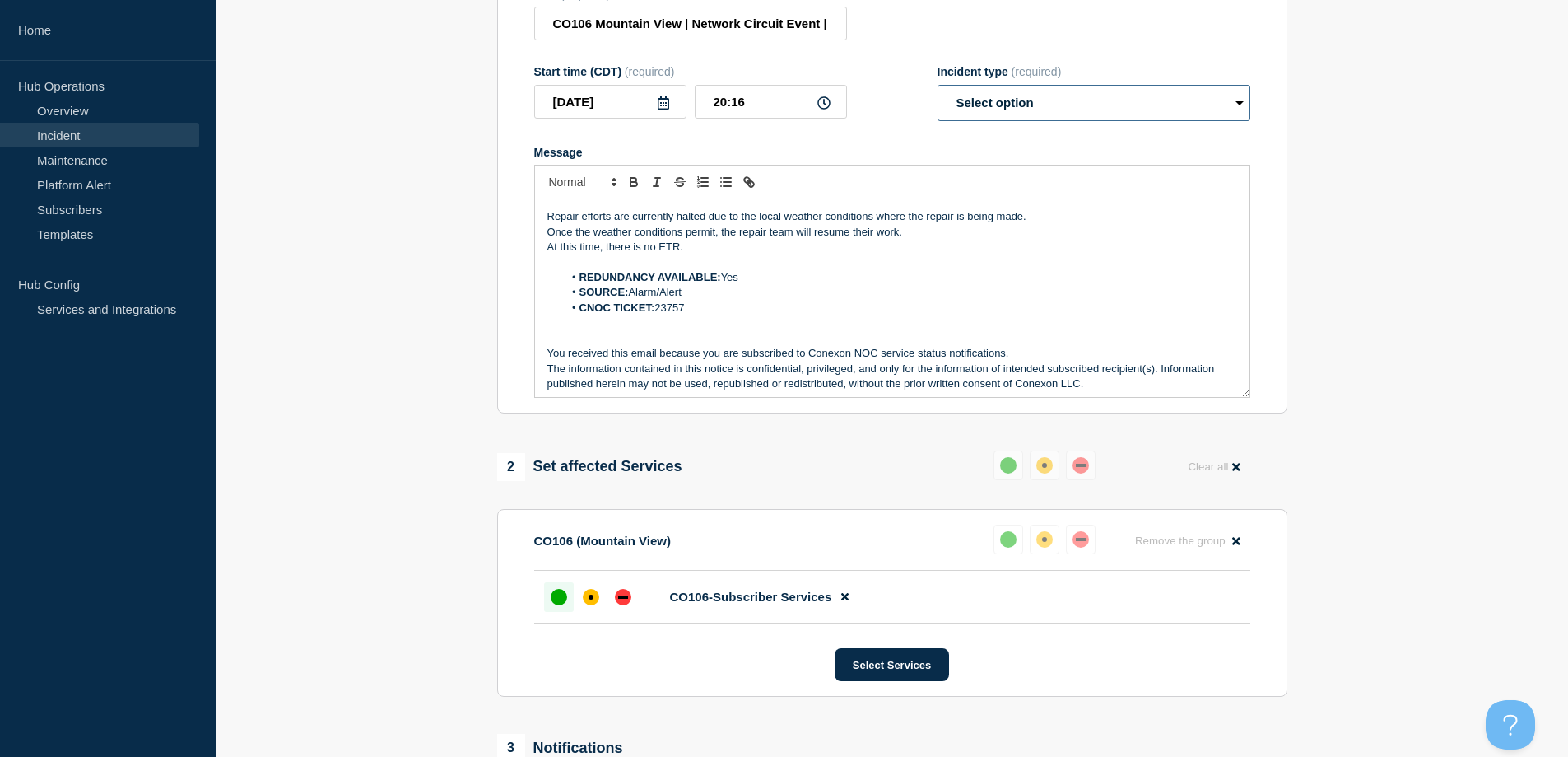
click at [1075, 121] on select "Select option Investigating Identified Monitoring Resolved" at bounding box center [1094, 103] width 313 height 36
select select "monitoring"
click at [937, 92] on select "Select option Investigating Identified Monitoring Resolved" at bounding box center [1094, 103] width 313 height 36
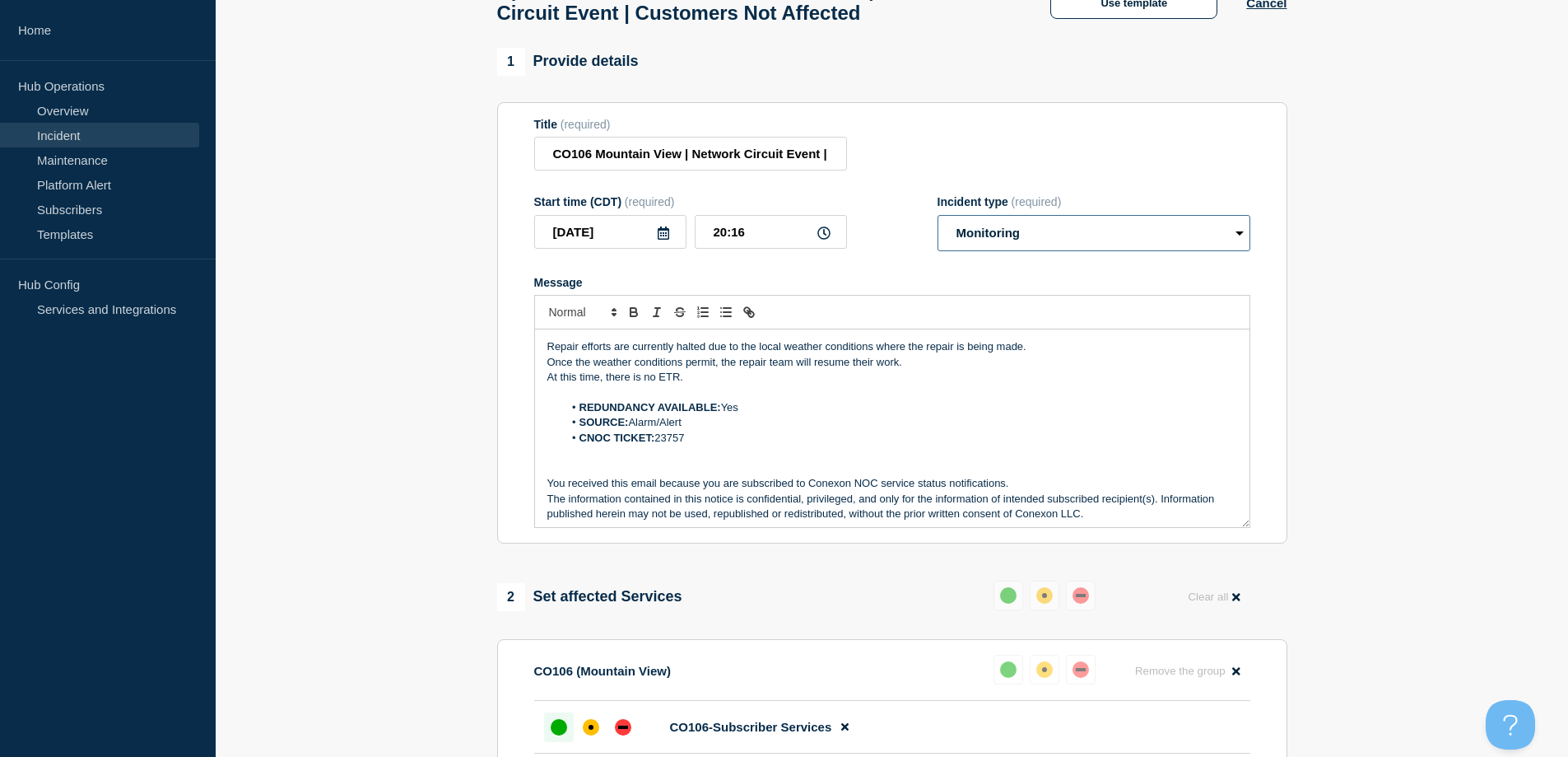
scroll to position [82, 0]
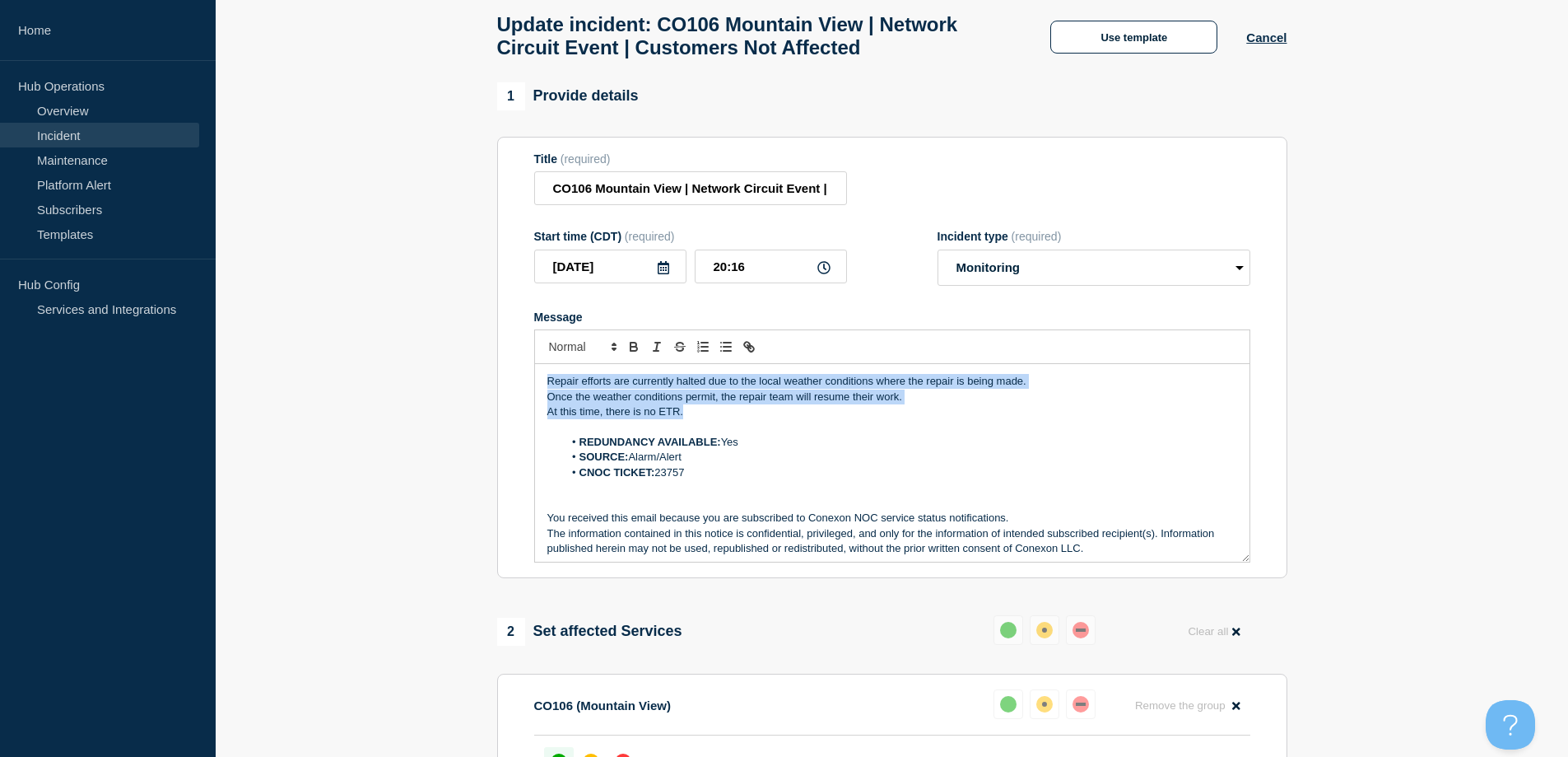
drag, startPoint x: 709, startPoint y: 422, endPoint x: 473, endPoint y: 383, distance: 239.2
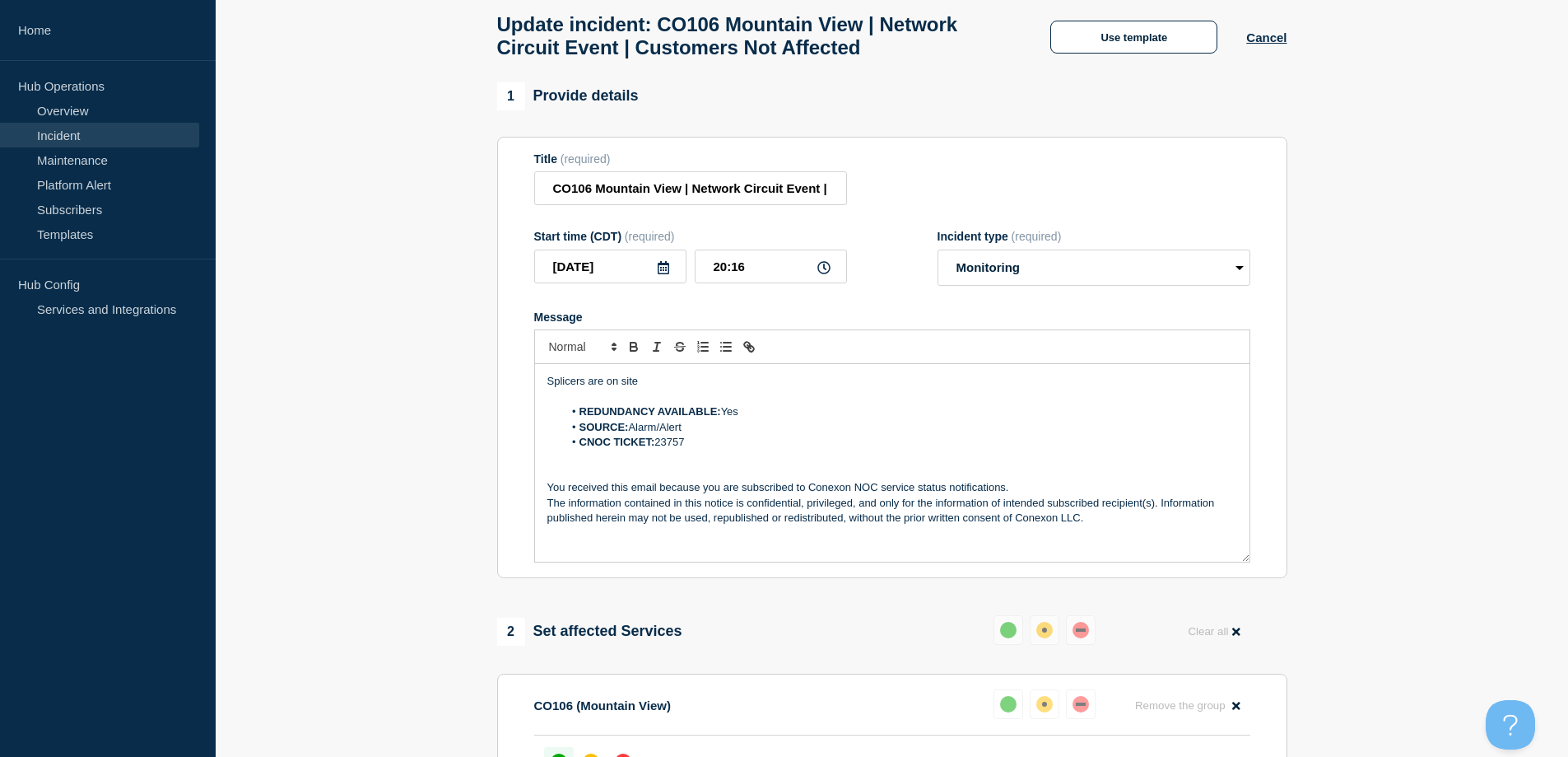
click at [704, 398] on p "Message" at bounding box center [892, 397] width 690 height 15
click at [692, 372] on div "Splicers are on site REDUNDANCY AVAILABLE: Yes SOURCE: Alarm/Alert CNOC TICKET:…" at bounding box center [892, 462] width 714 height 198
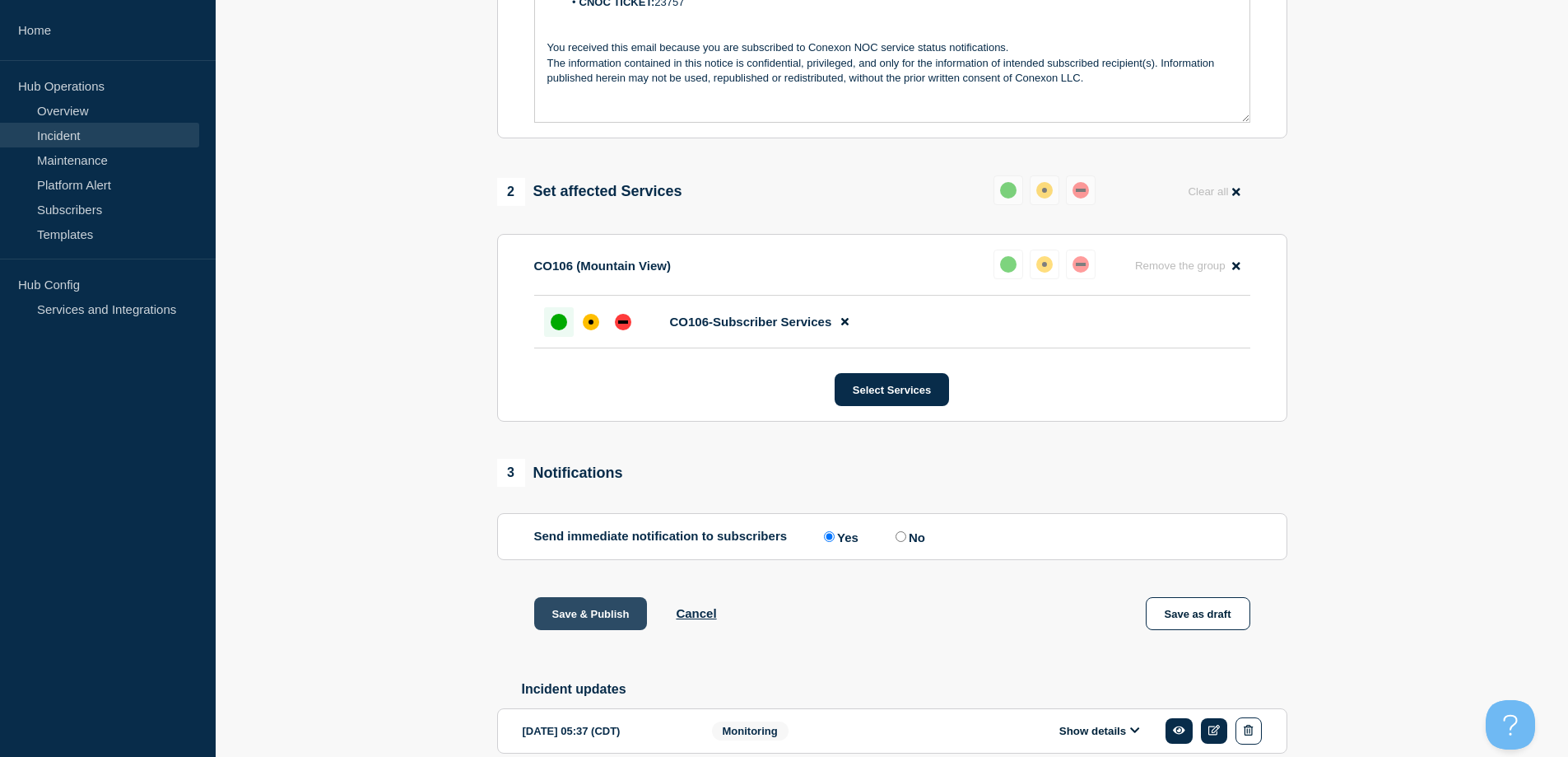
scroll to position [576, 0]
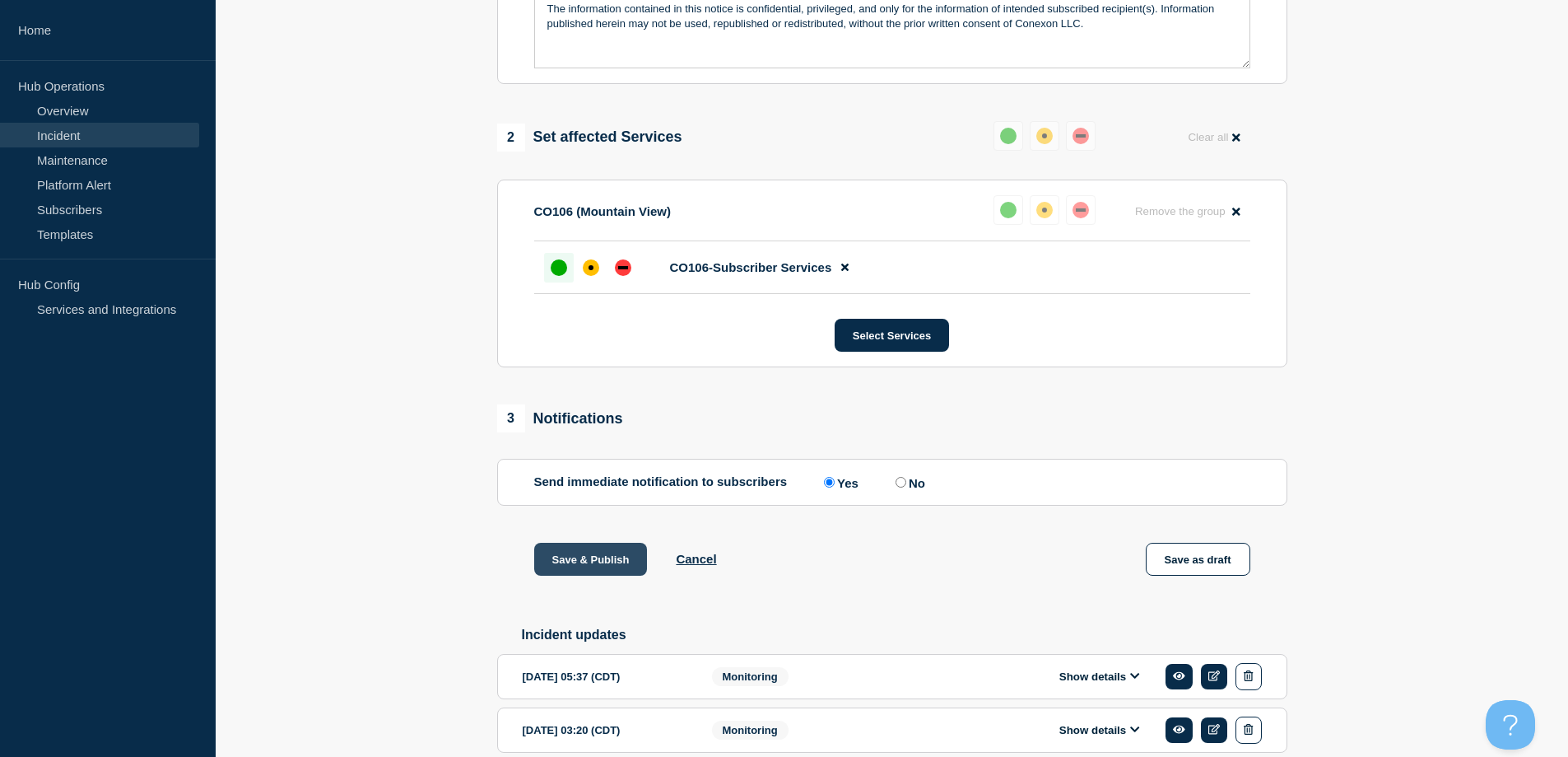
click at [605, 552] on button "Save & Publish" at bounding box center [590, 559] width 113 height 33
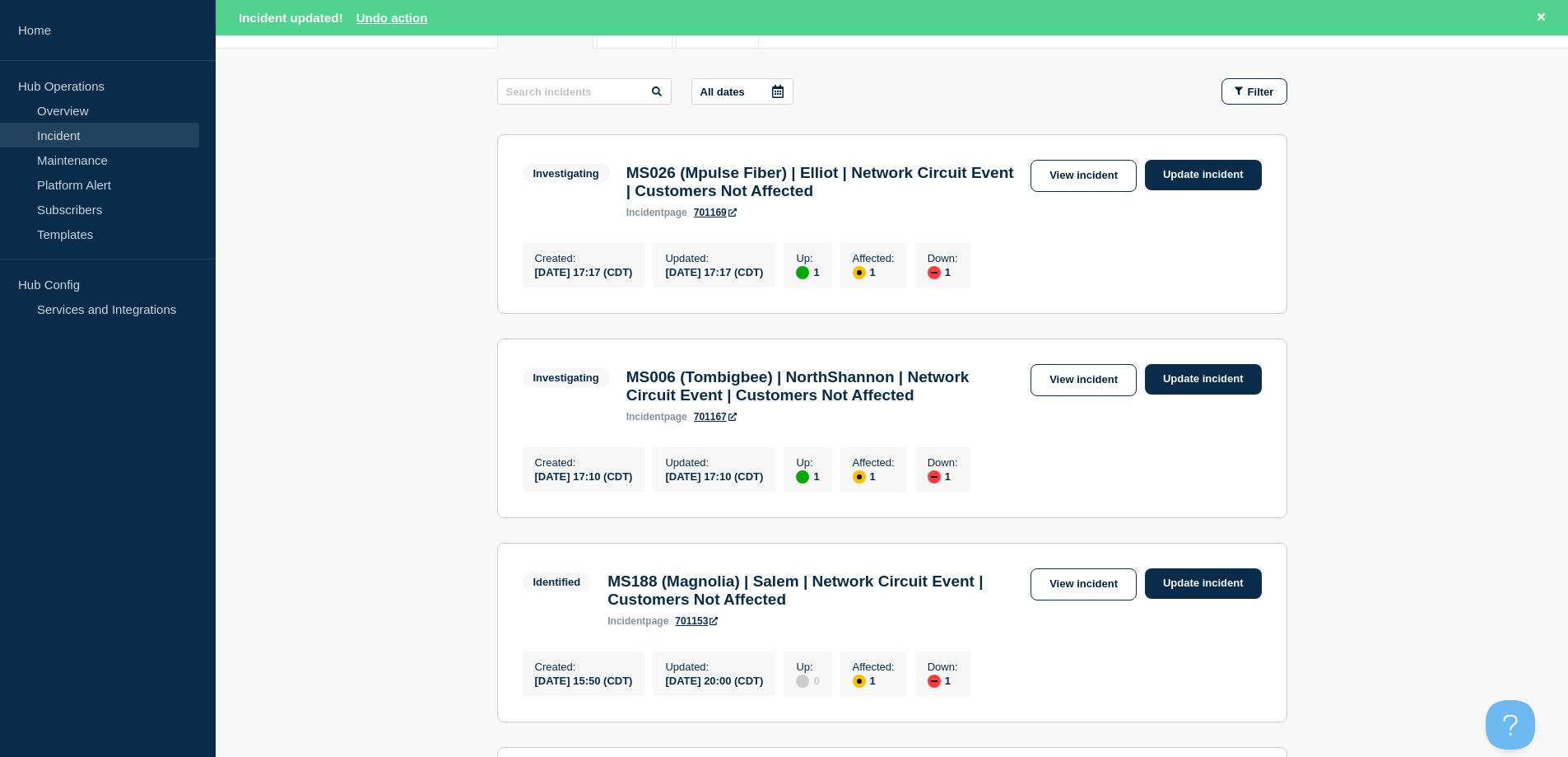
scroll to position [225, 0]
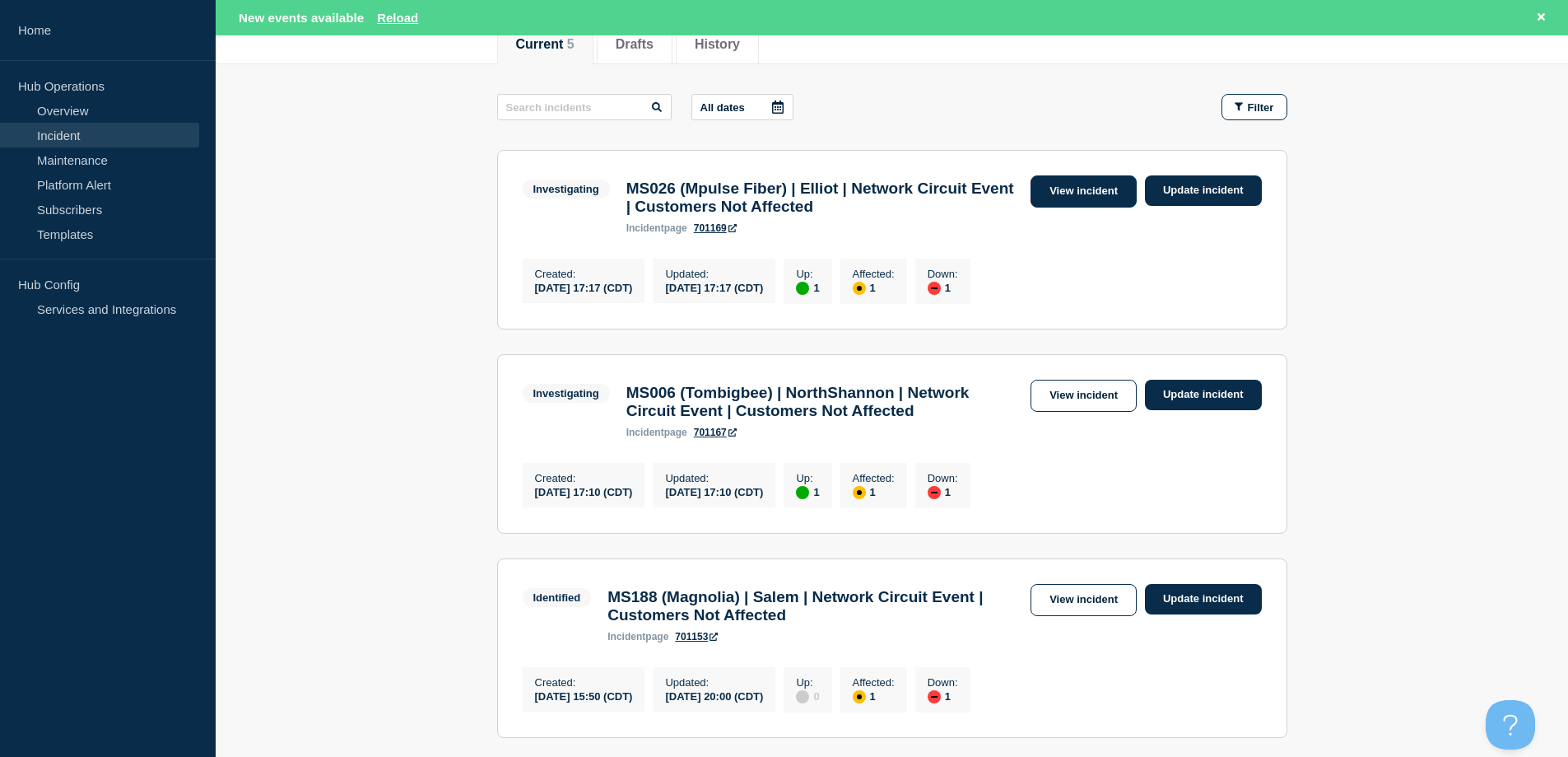
click at [1051, 198] on link "View incident" at bounding box center [1084, 191] width 106 height 32
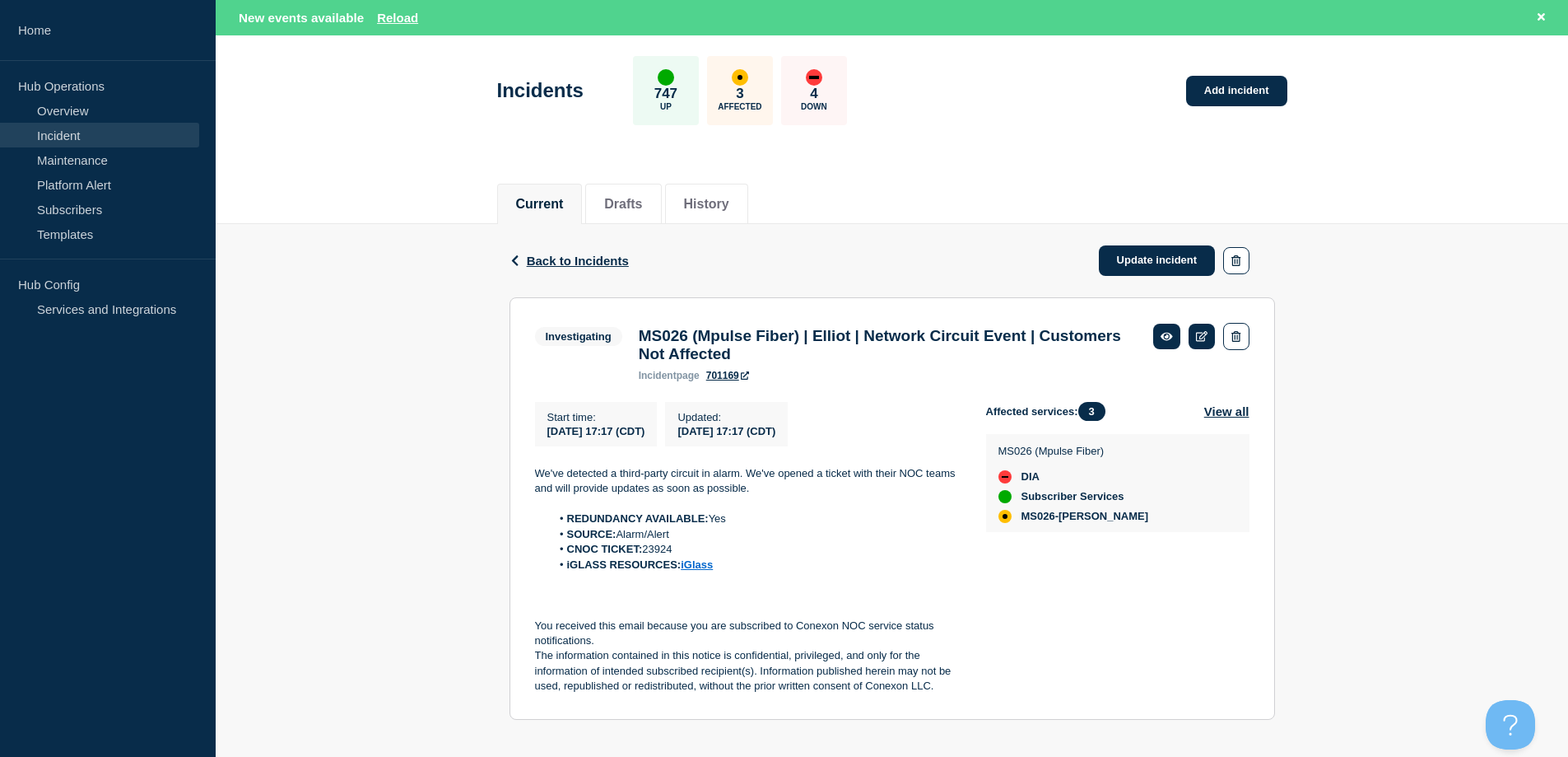
scroll to position [89, 0]
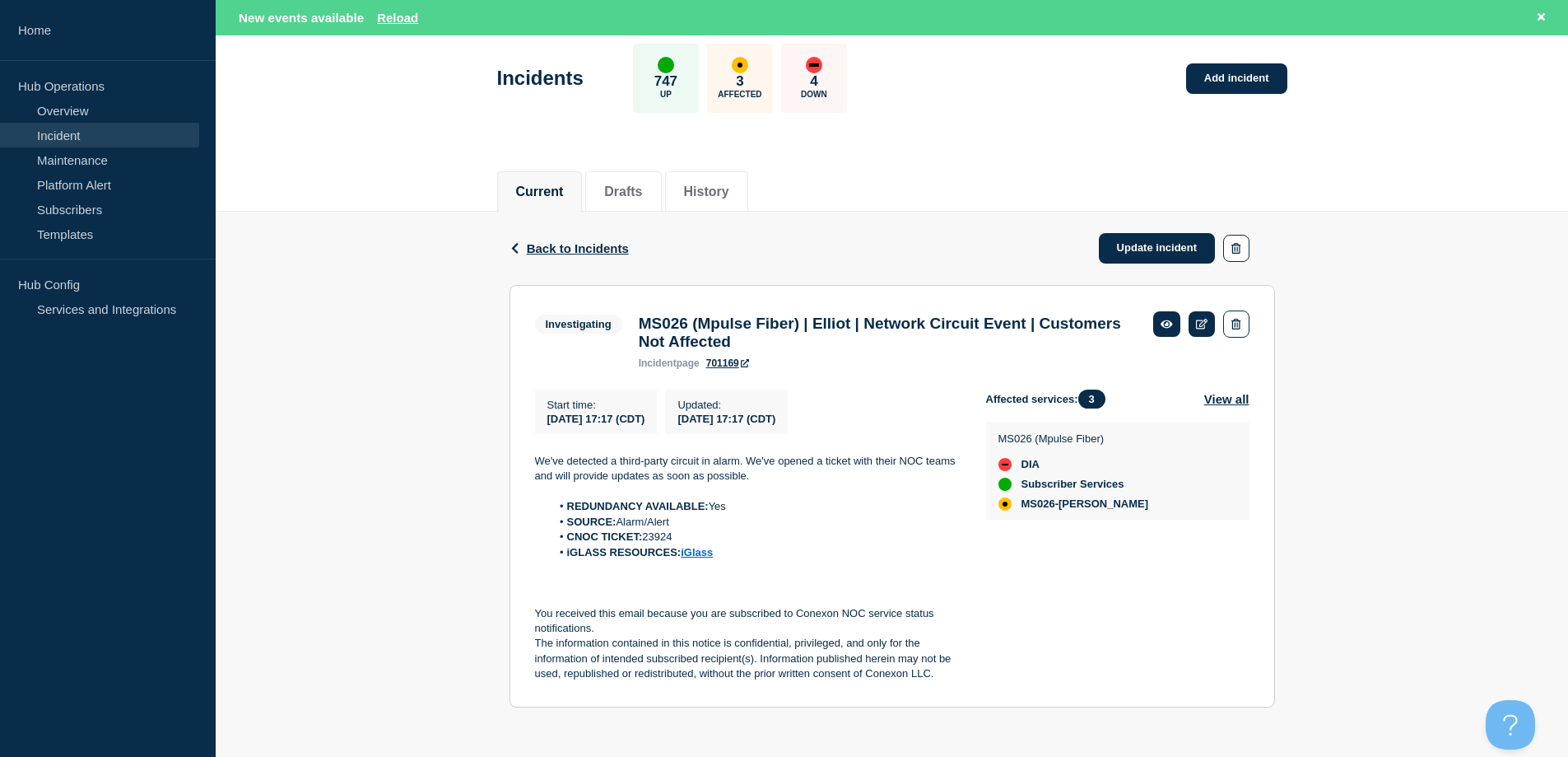
click at [404, 185] on div "Current Drafts History" at bounding box center [891, 183] width 1352 height 57
click at [402, 36] on header "Incidents 747 Up 3 Affected 4 Down Add incident" at bounding box center [891, 87] width 1352 height 137
click at [397, 27] on div "New events available Reload" at bounding box center [891, 17] width 1352 height 36
click at [397, 18] on button "Reload" at bounding box center [397, 17] width 41 height 14
